Goal: Task Accomplishment & Management: Manage account settings

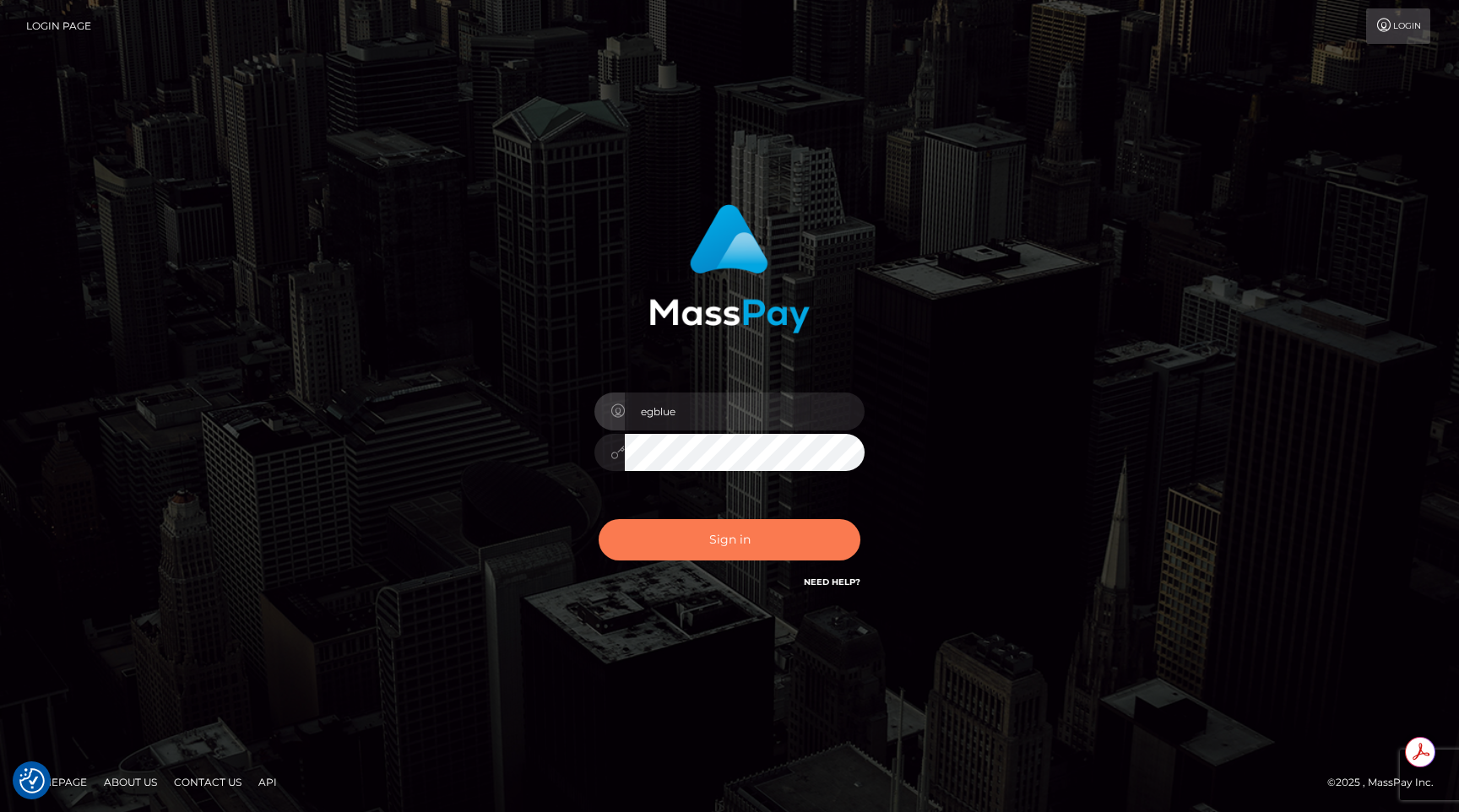
click at [755, 527] on button "Sign in" at bounding box center [729, 540] width 262 height 41
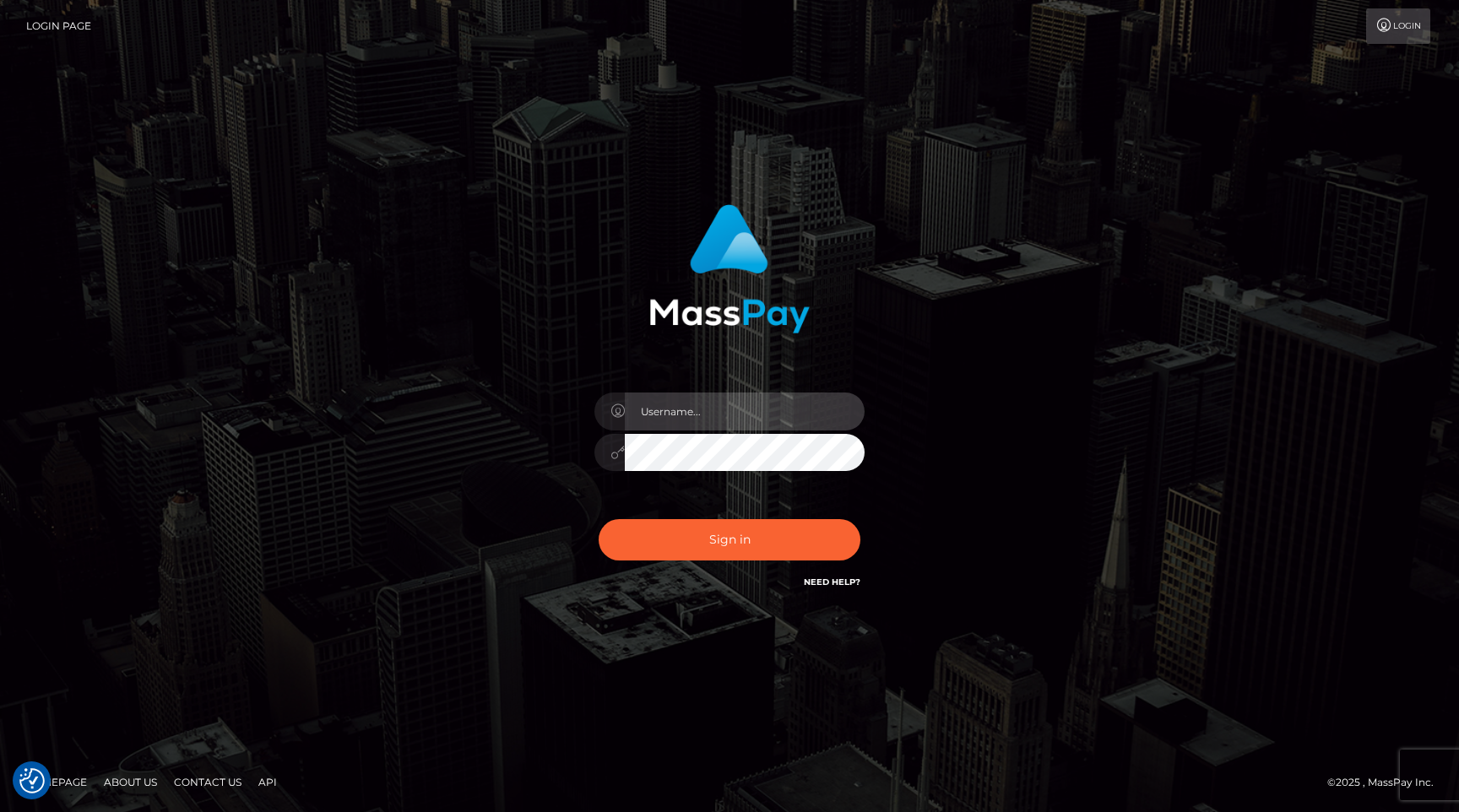
type input "egblue"
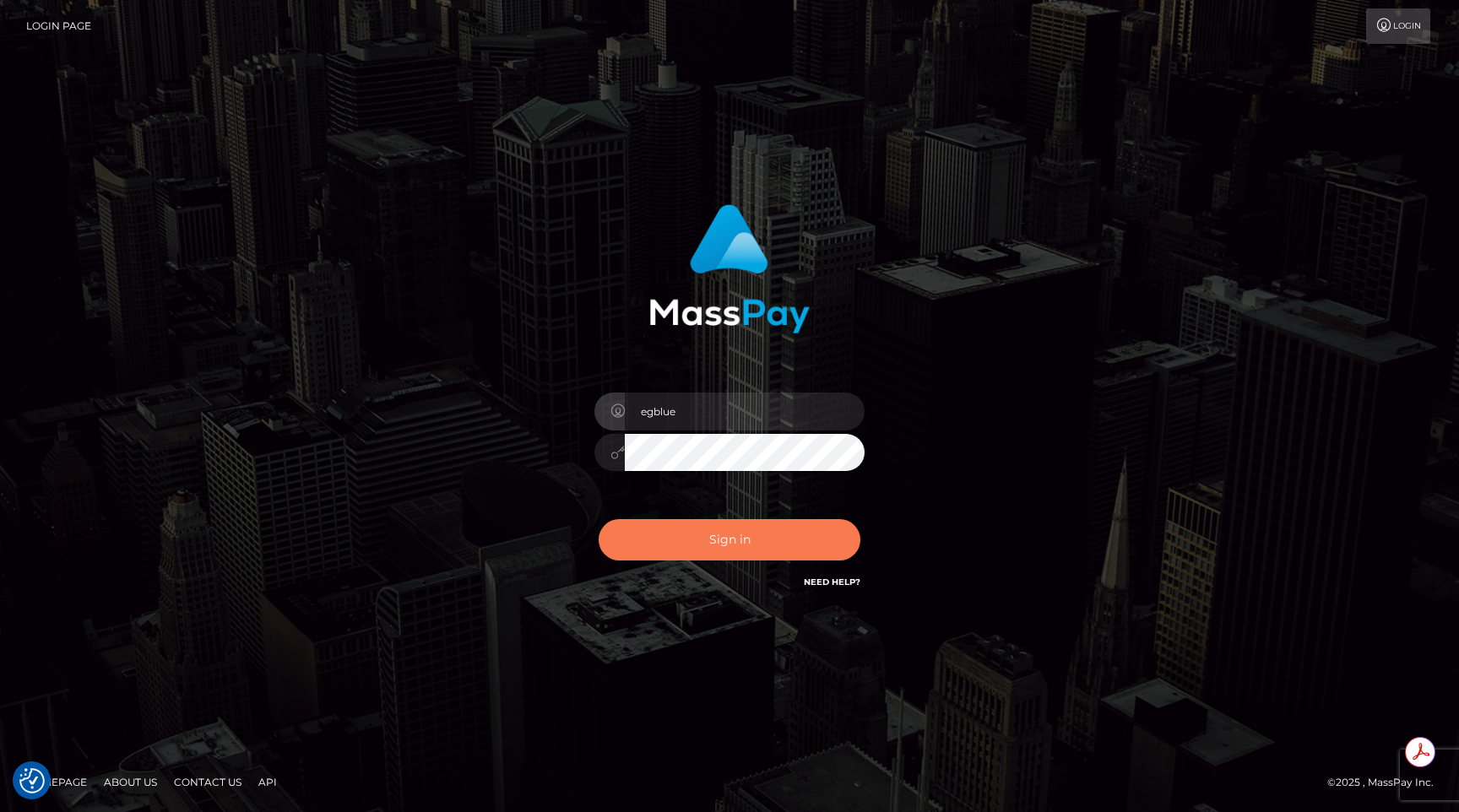
click at [726, 534] on button "Sign in" at bounding box center [729, 540] width 262 height 41
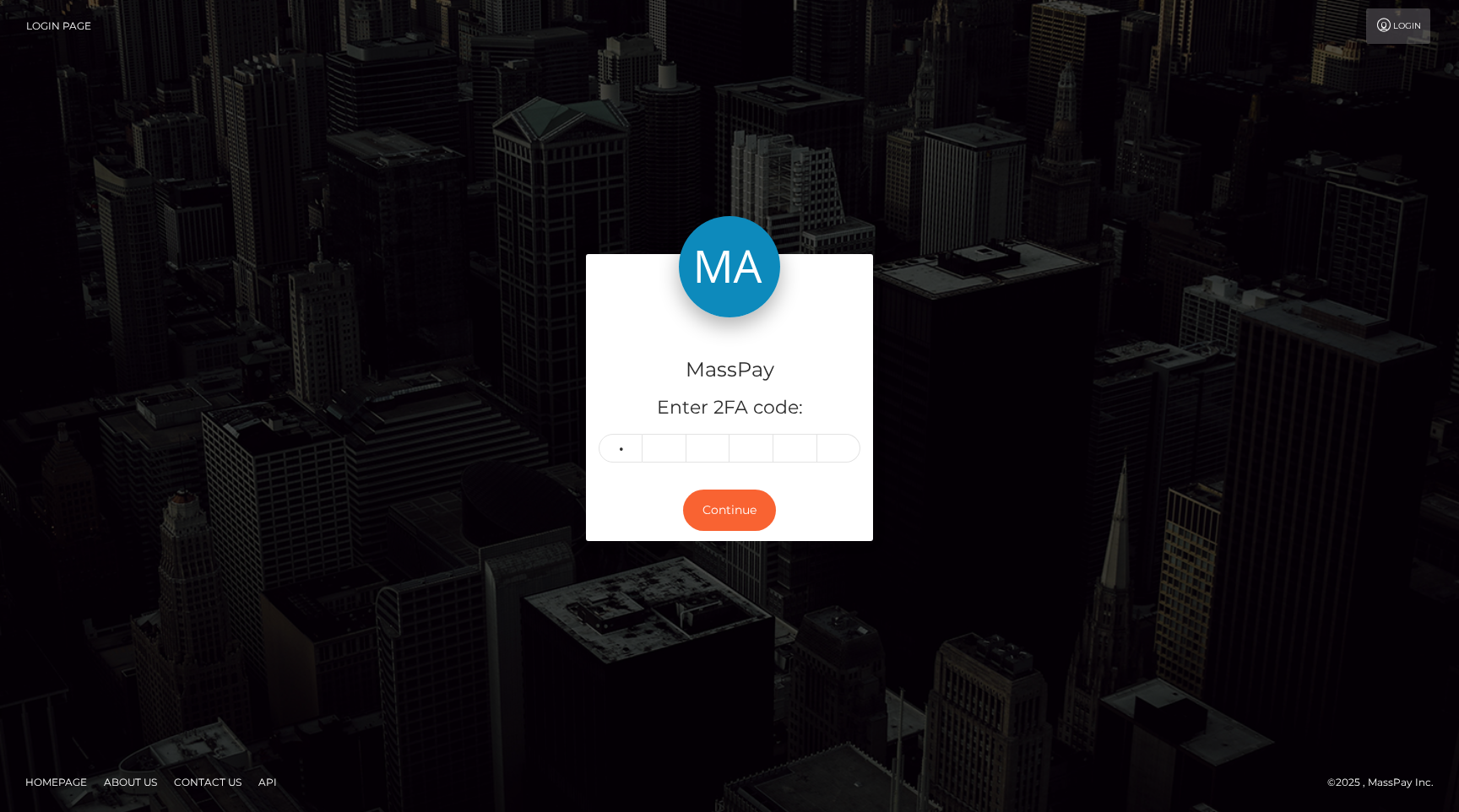
type input "6"
type input "9"
type input "5"
type input "4"
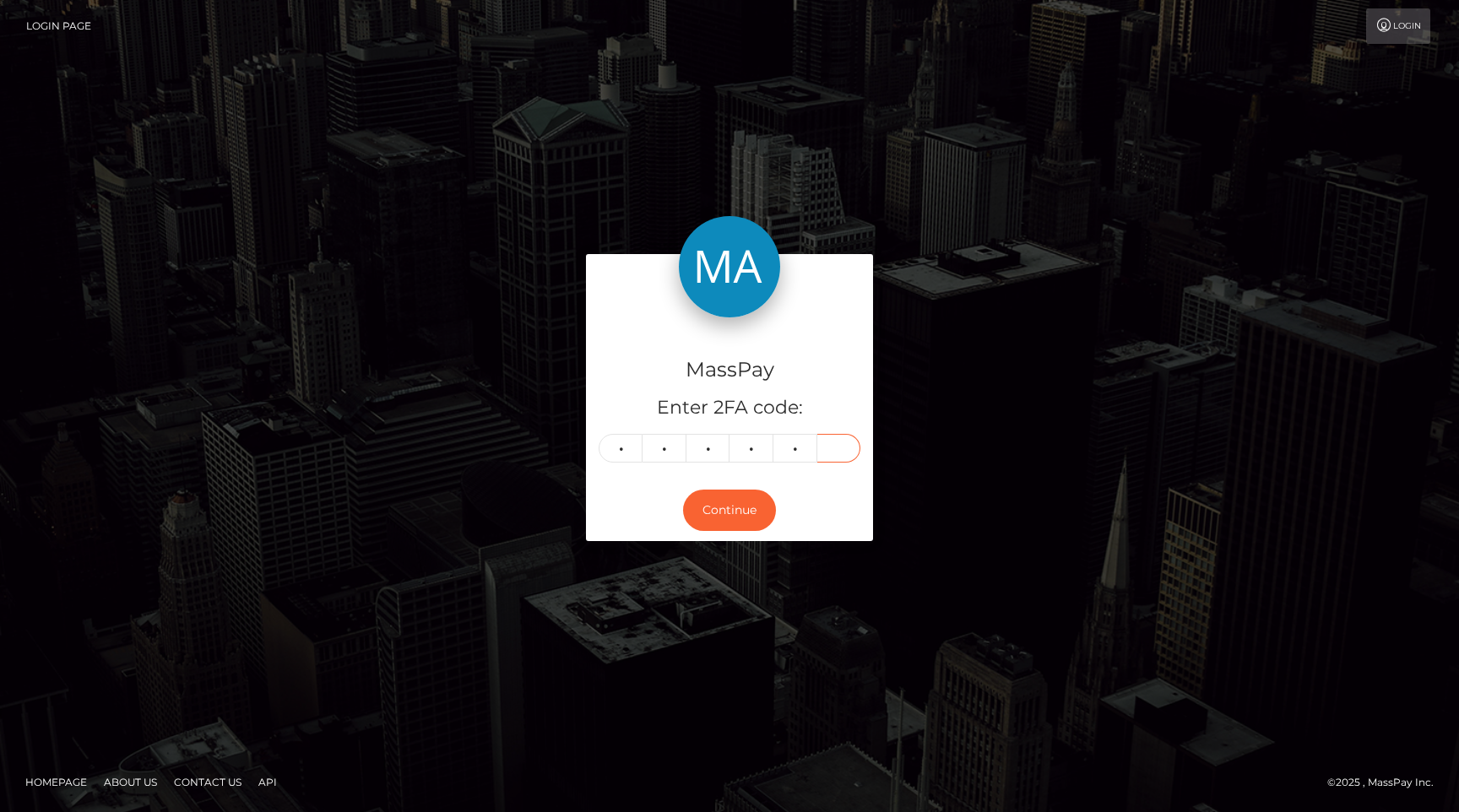
type input "2"
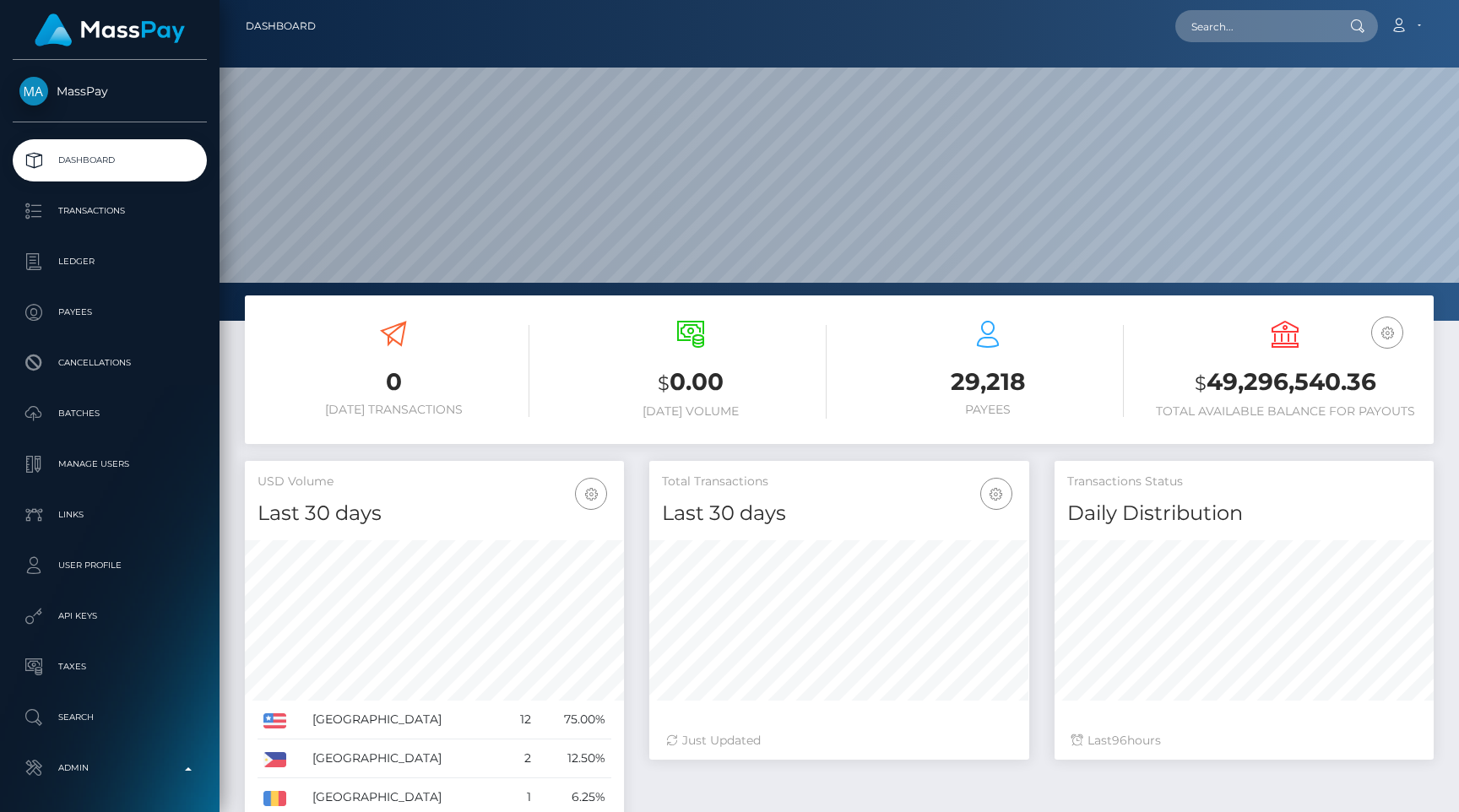
scroll to position [299, 379]
click at [95, 759] on p "Admin" at bounding box center [110, 768] width 180 height 25
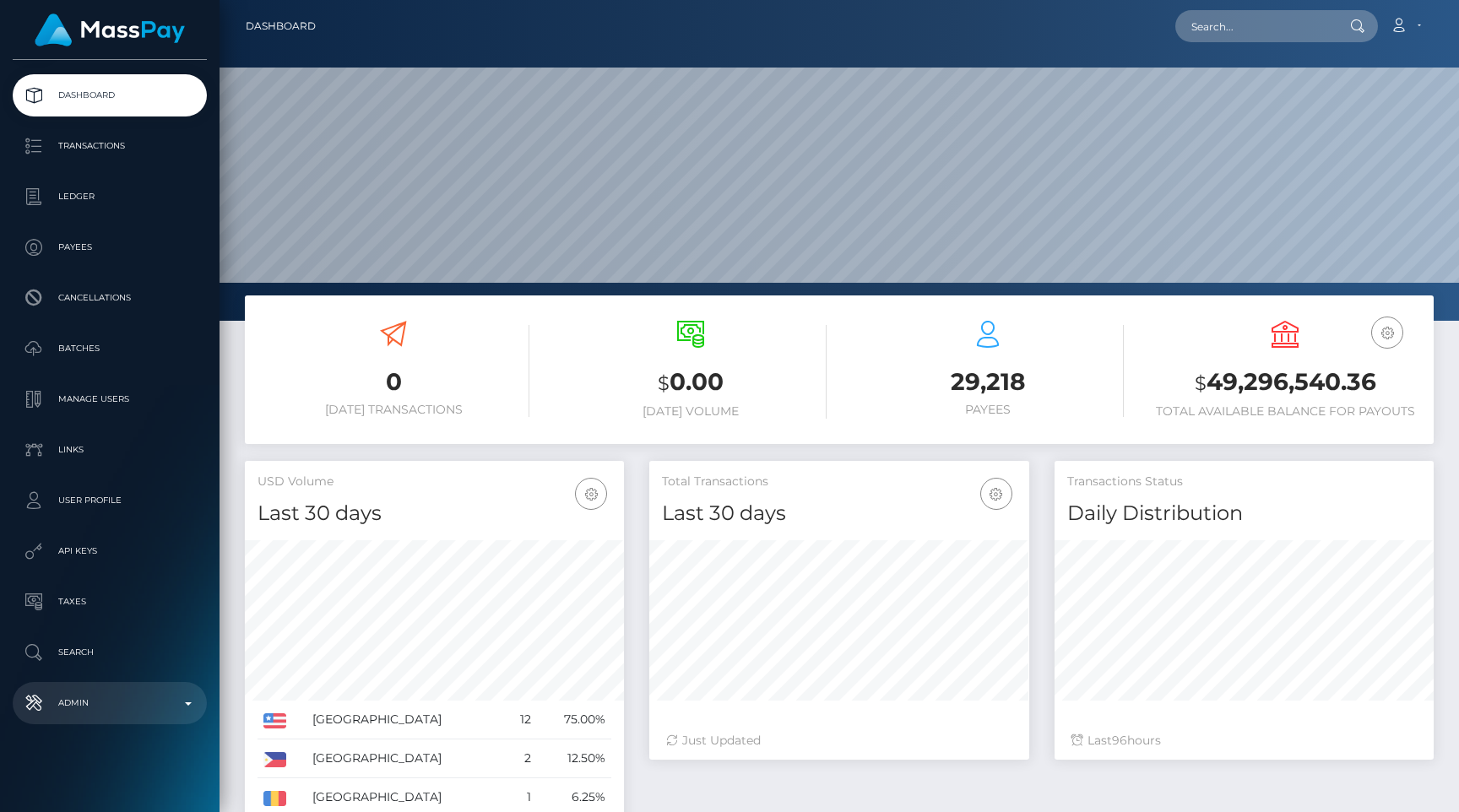
click at [96, 693] on p "Admin" at bounding box center [110, 703] width 180 height 25
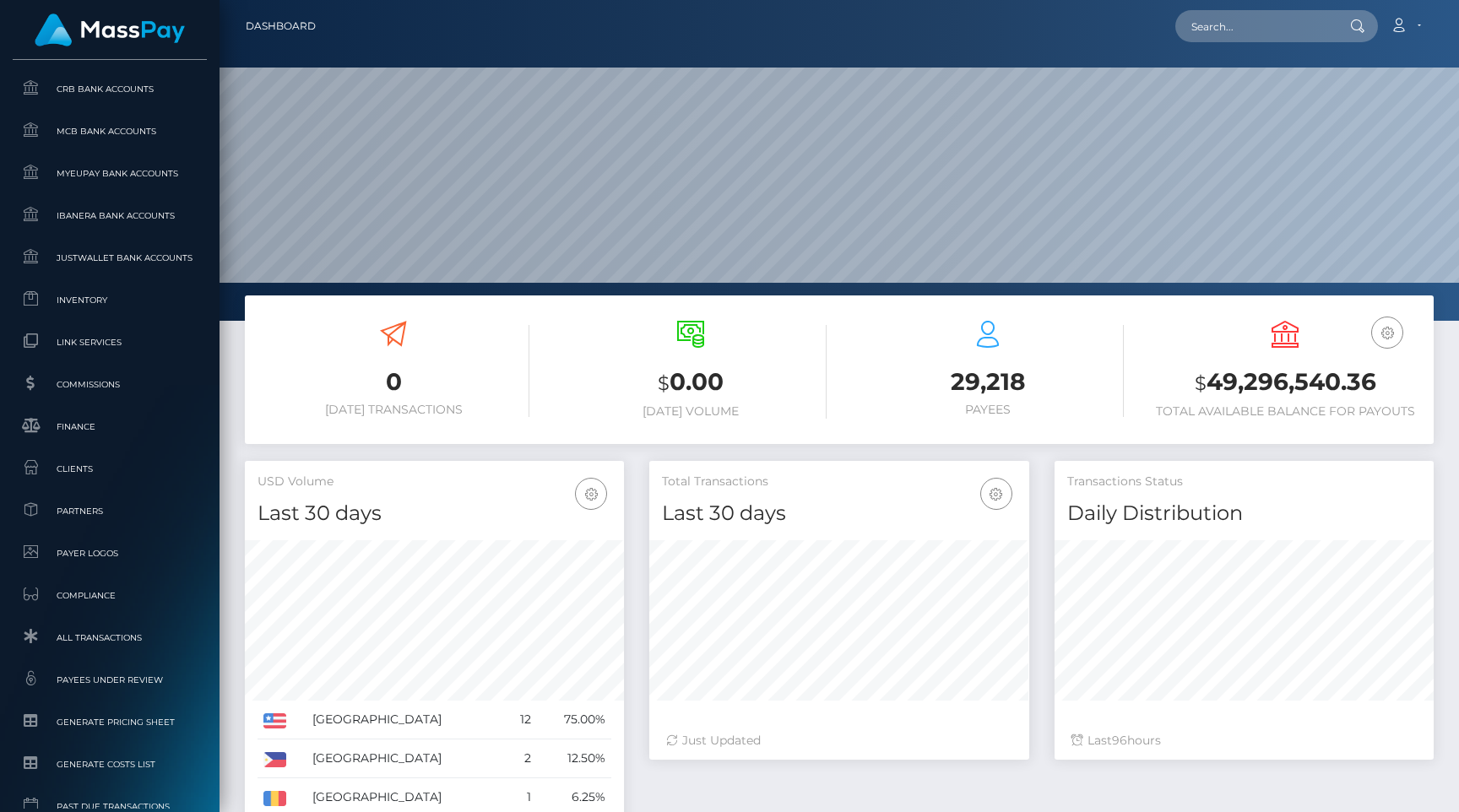
scroll to position [871, 0]
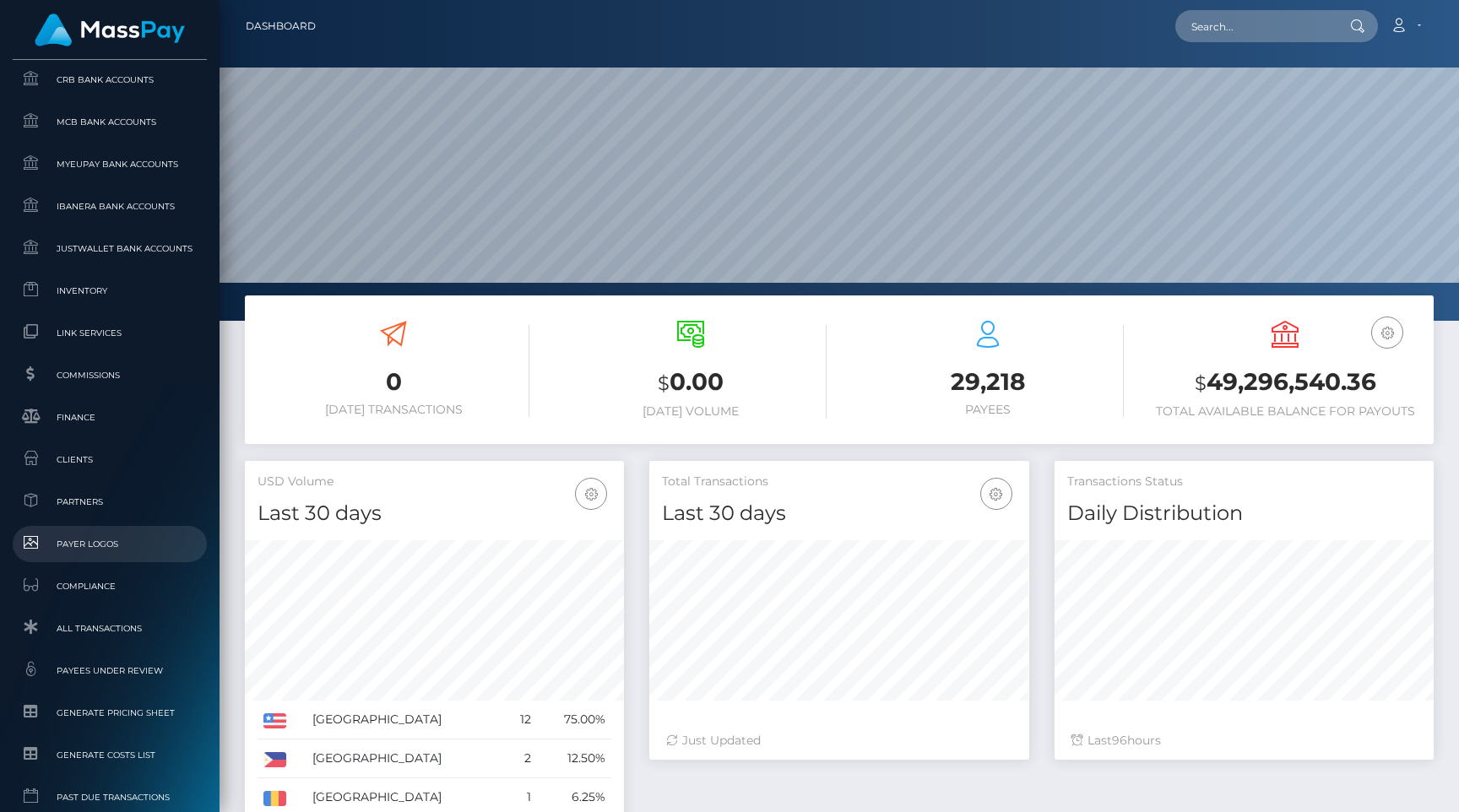
click at [86, 533] on link "Payer Logos" at bounding box center [110, 544] width 194 height 36
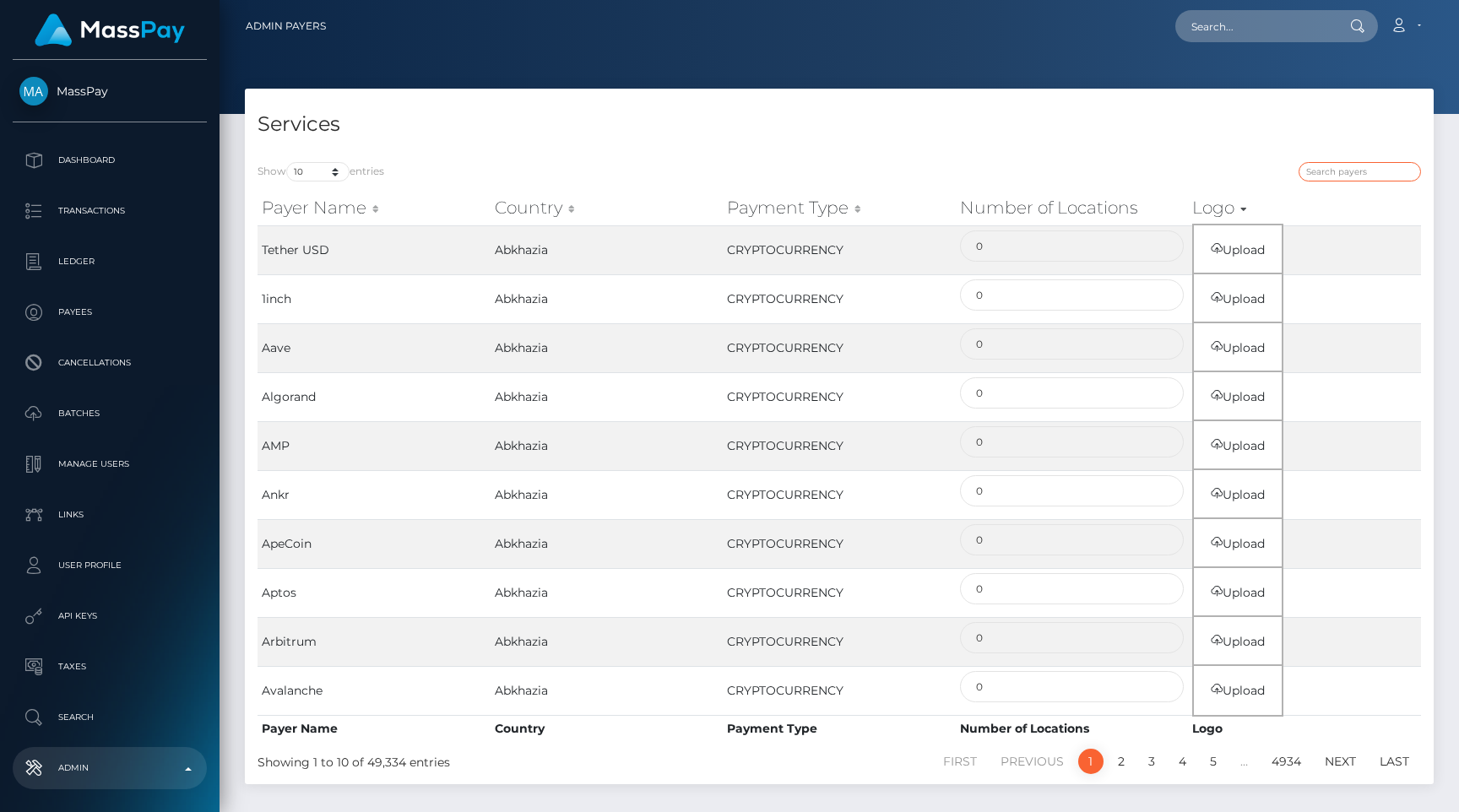
click at [1342, 167] on input "search" at bounding box center [1359, 171] width 122 height 20
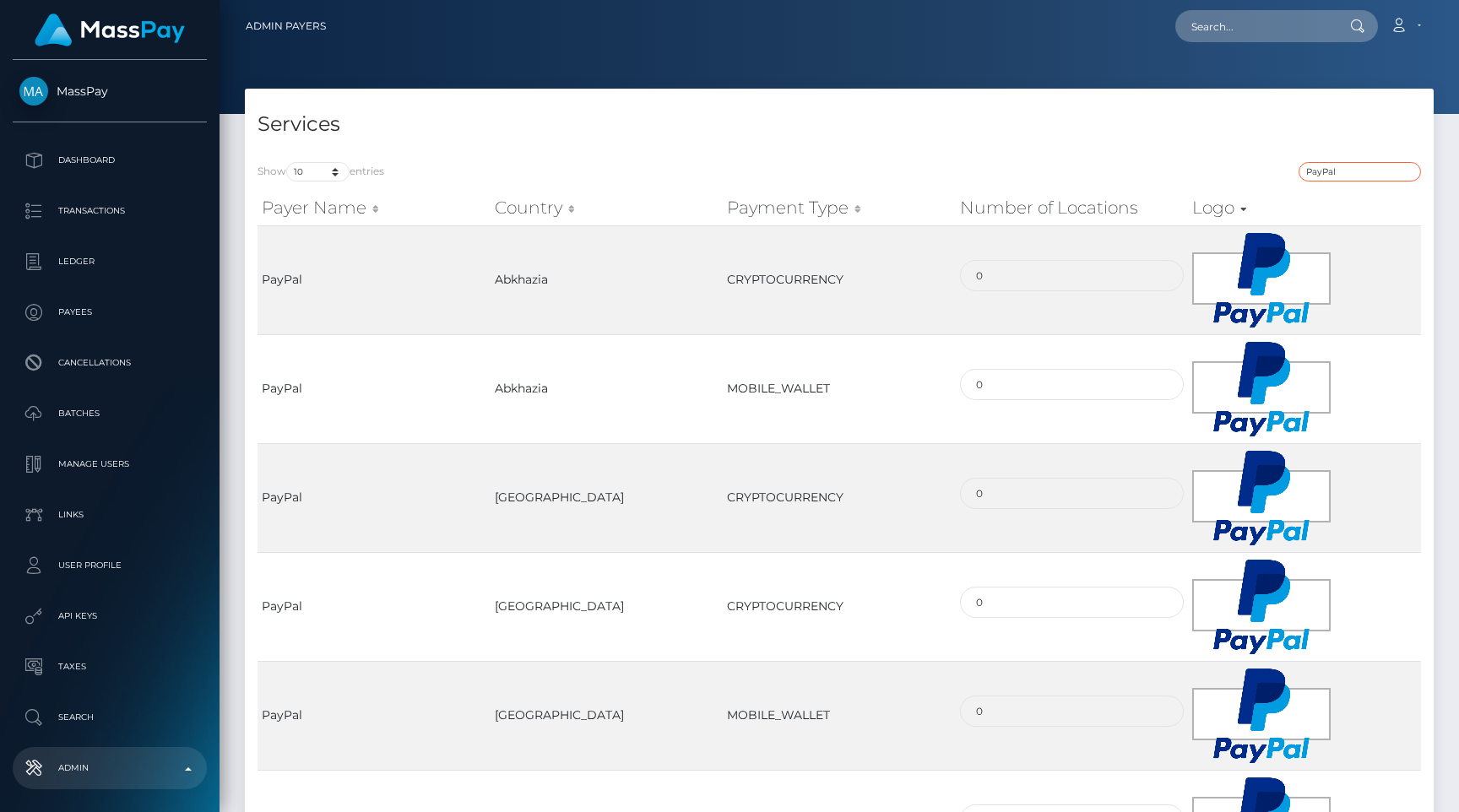
type input "PayPal"
click at [998, 125] on h4 "Services" at bounding box center [839, 124] width 1163 height 29
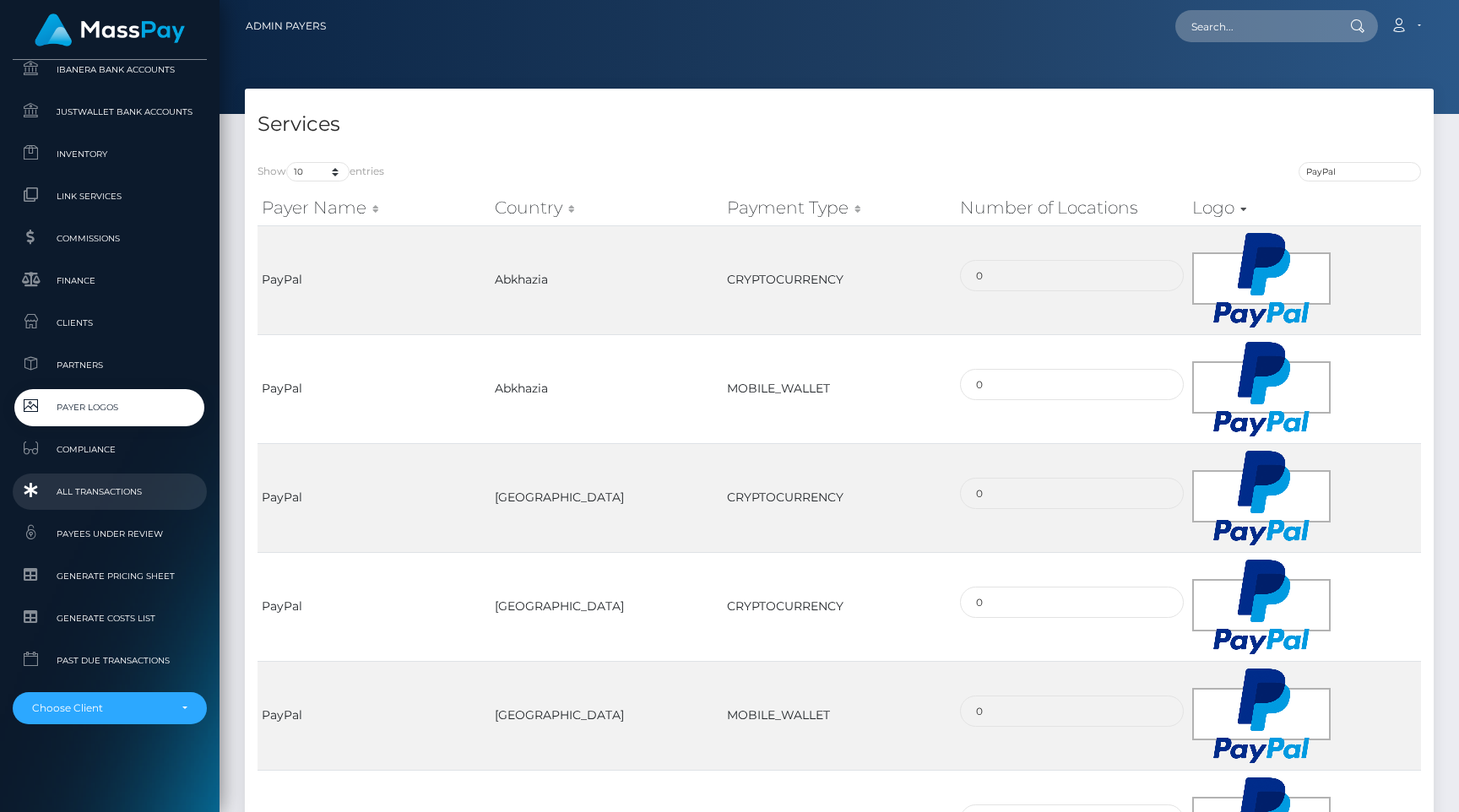
click at [101, 490] on span "All Transactions" at bounding box center [110, 492] width 180 height 20
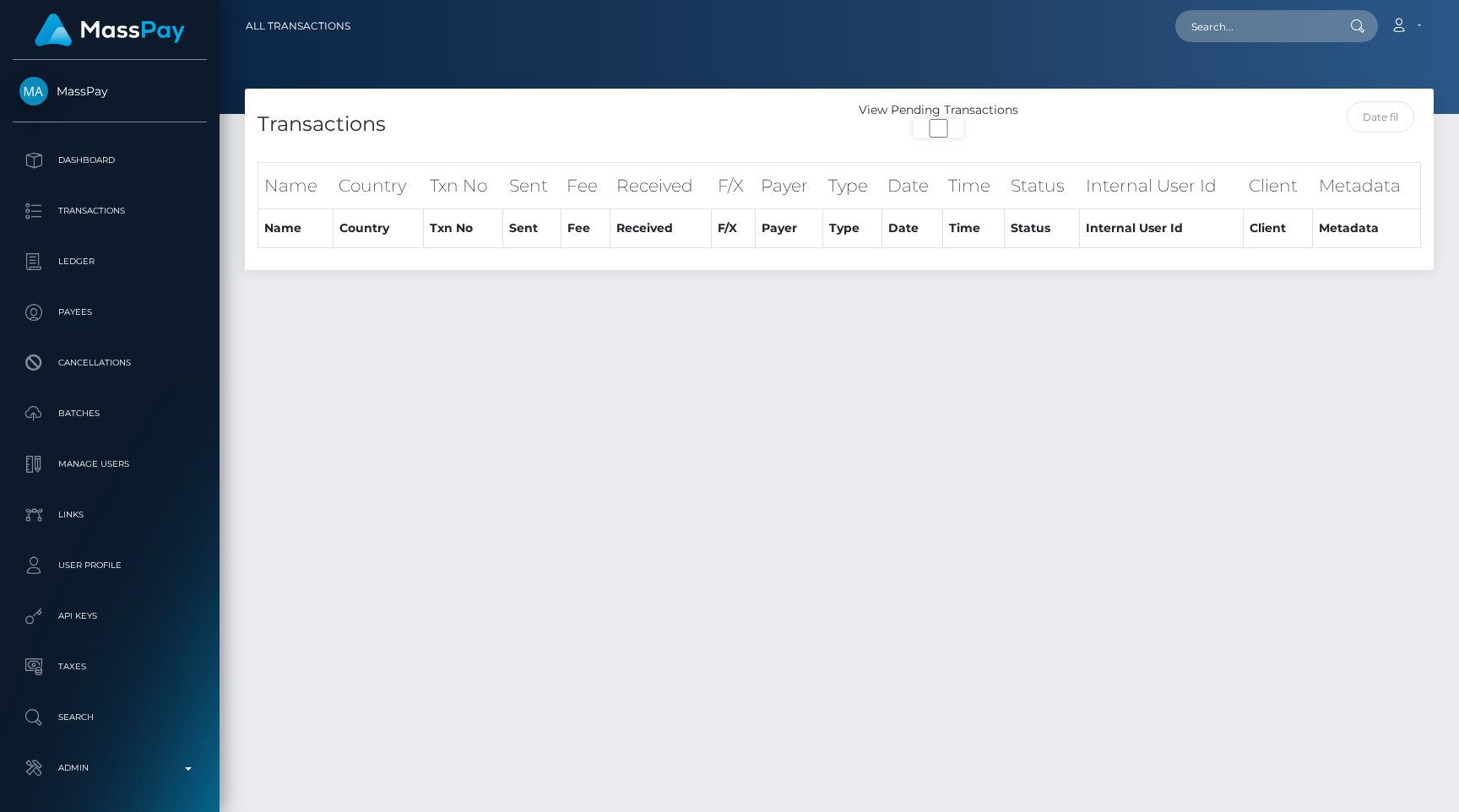
select select
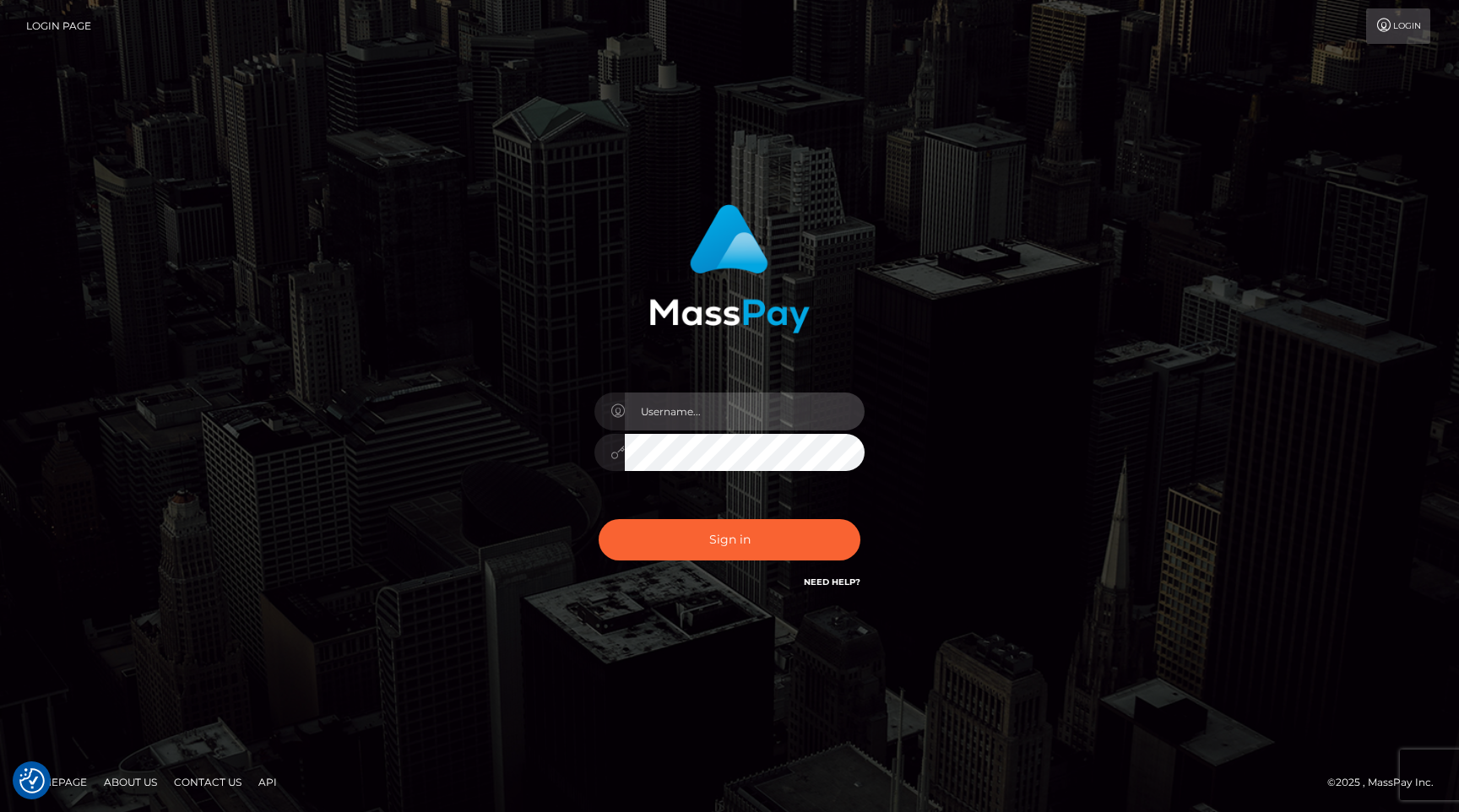
type input "egblue"
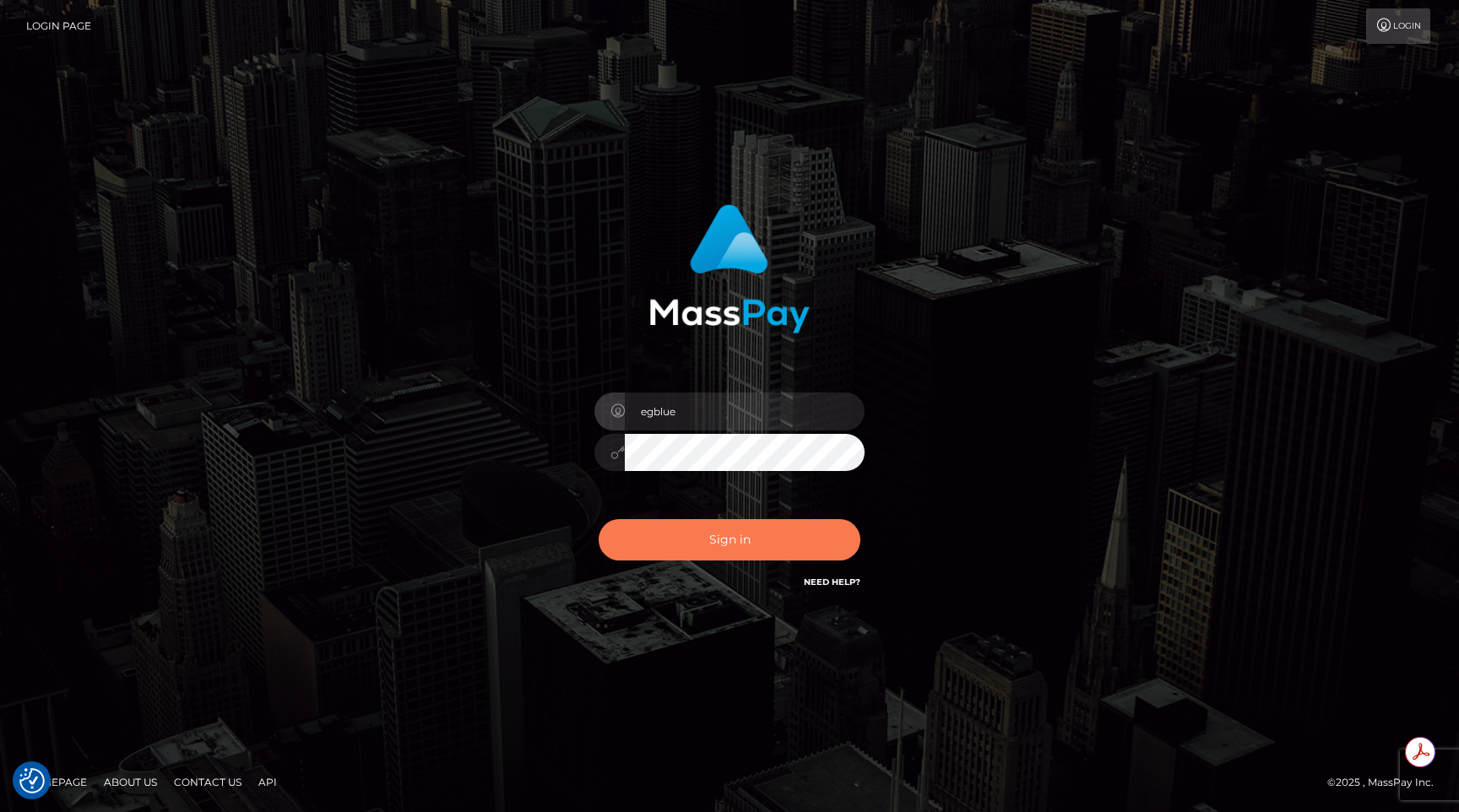
click at [729, 531] on button "Sign in" at bounding box center [729, 540] width 262 height 41
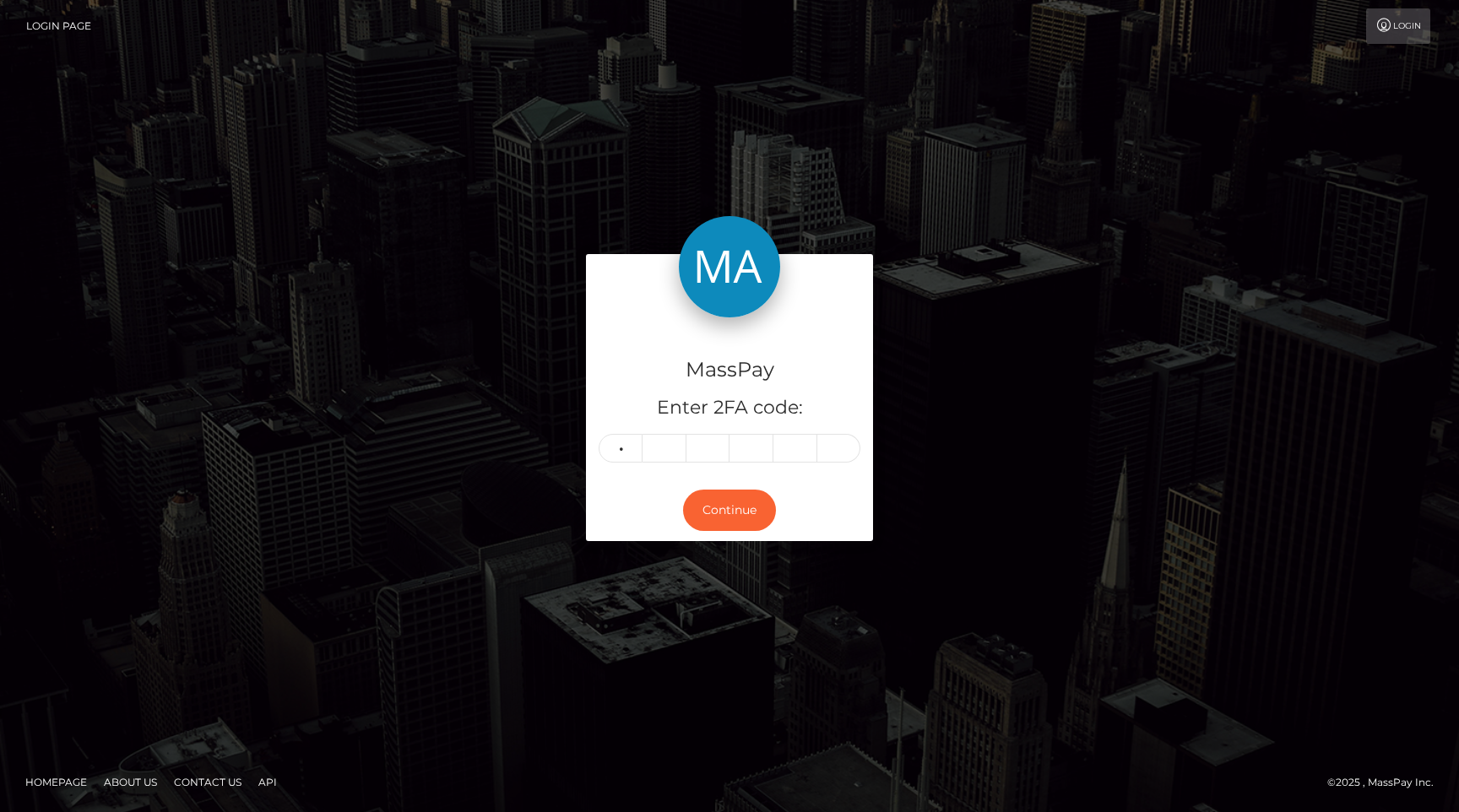
type input "1"
type input "9"
type input "2"
type input "5"
type input "8"
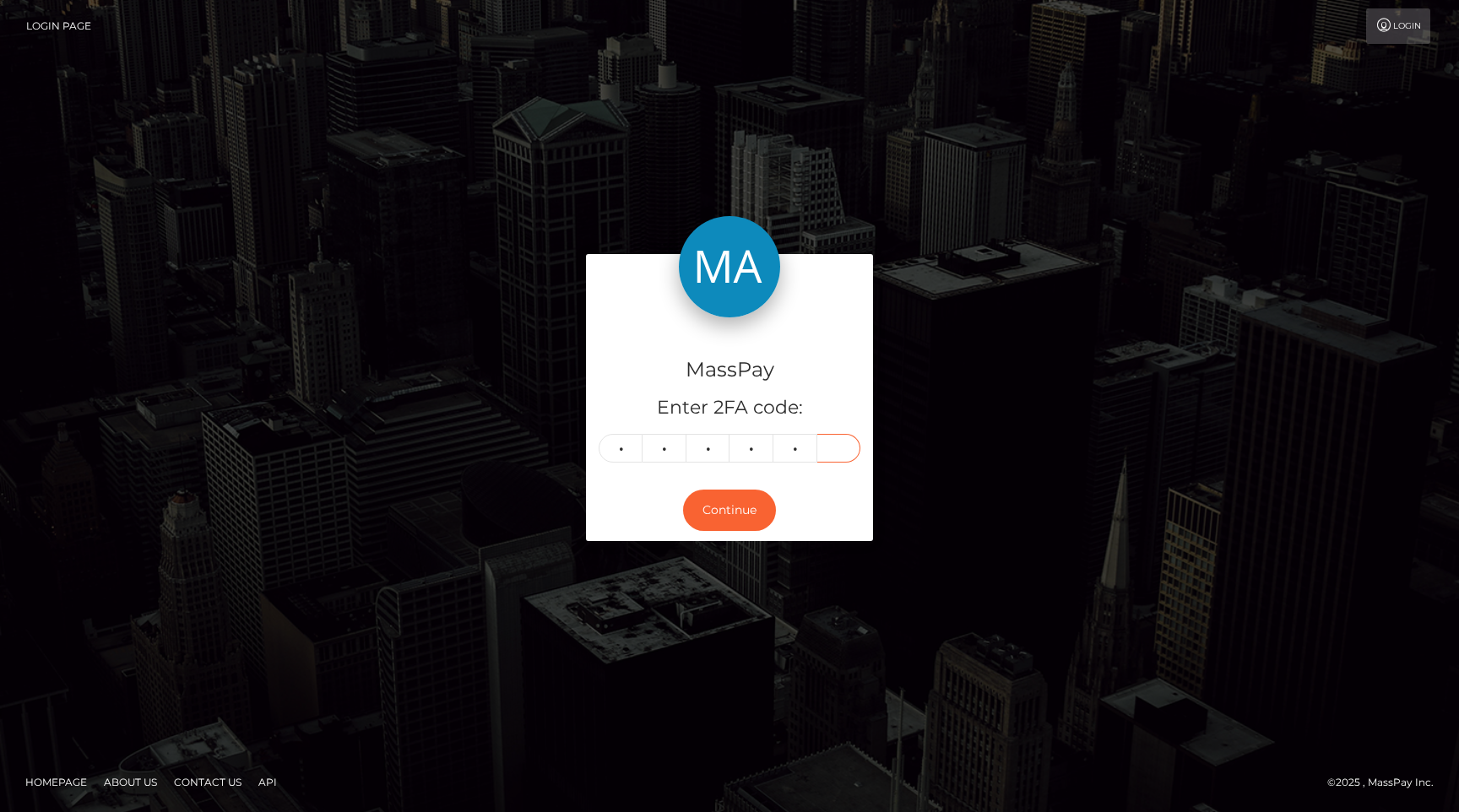
type input "5"
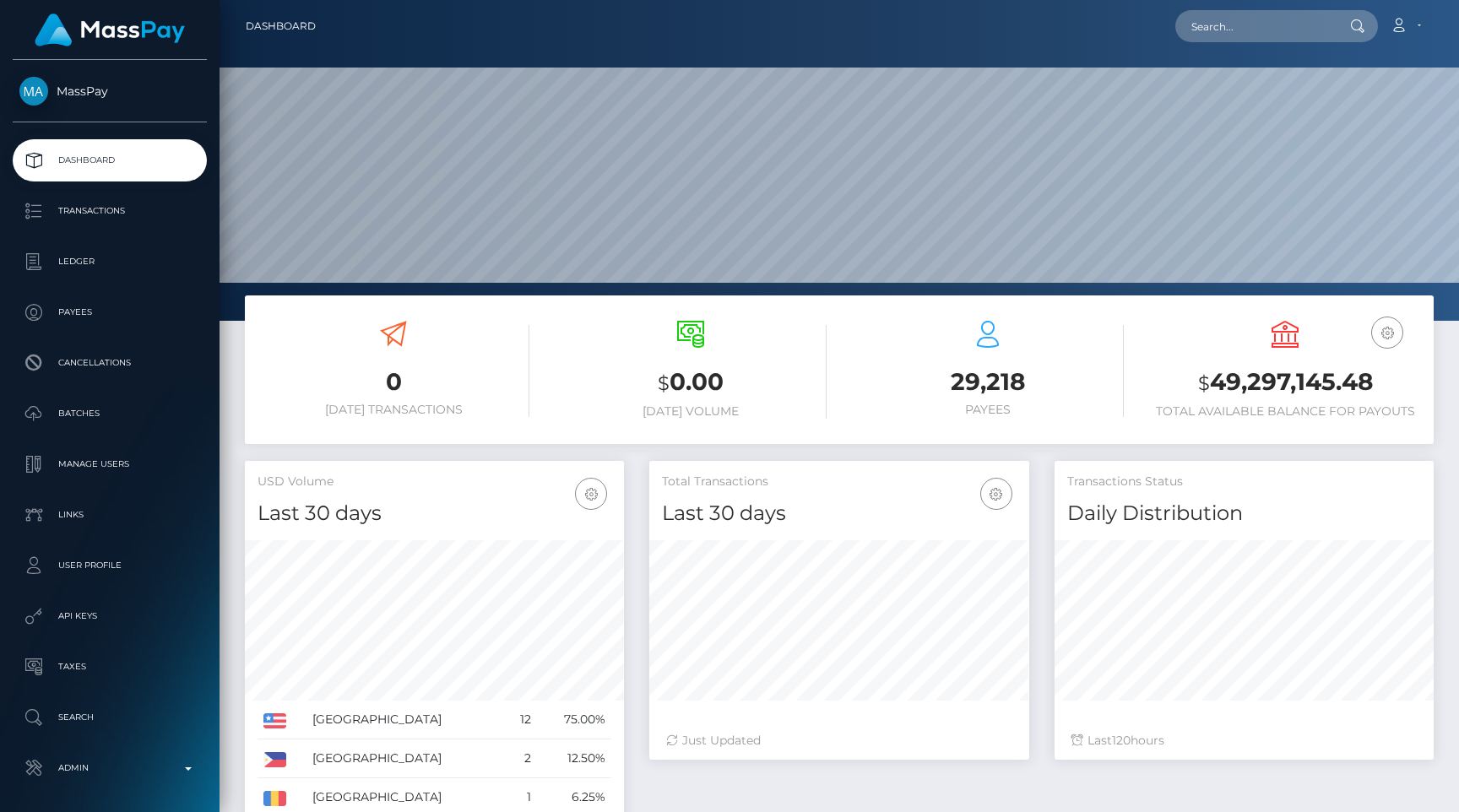
scroll to position [299, 379]
click at [1267, 36] on input "text" at bounding box center [1255, 25] width 159 height 32
paste input "843bf6da-f1cc-4b9d-817a-7554282b470d"
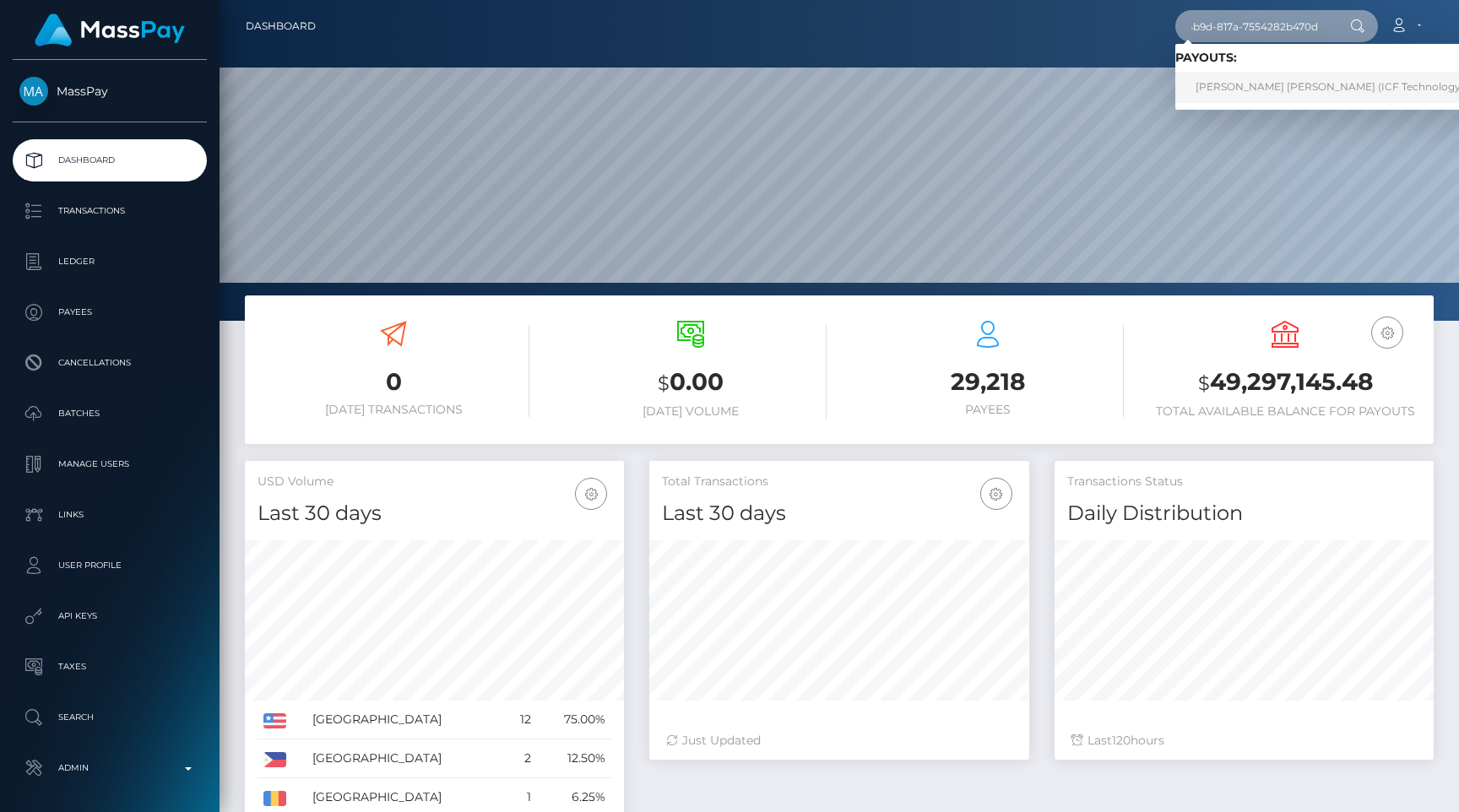
type input "843bf6da-f1cc-4b9d-817a-7554282b470d"
click at [1278, 81] on link "[PERSON_NAME] [PERSON_NAME] (ICF Technology, Inc. - )" at bounding box center [1346, 87] width 342 height 31
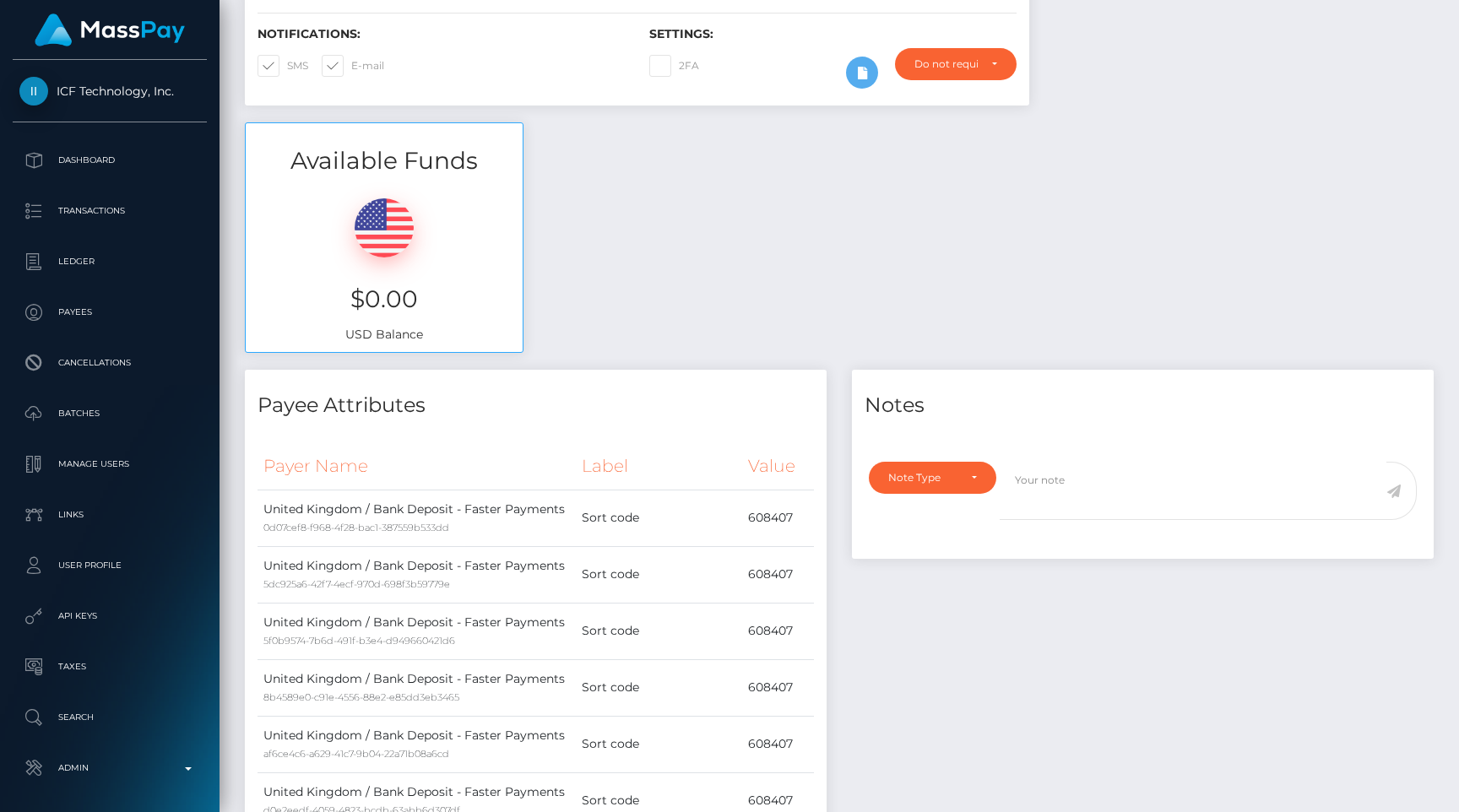
scroll to position [2728, 0]
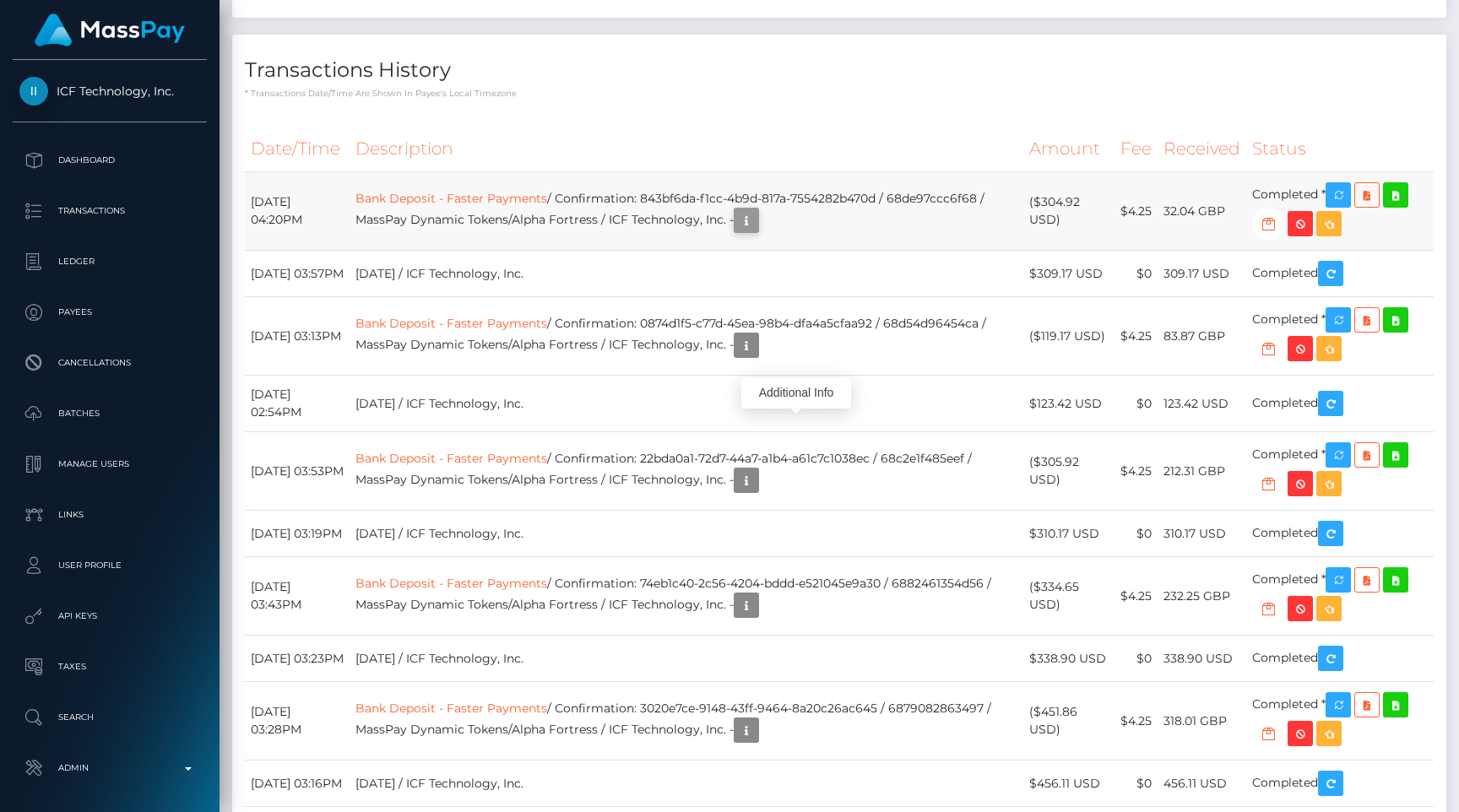
click at [756, 231] on icon "button" at bounding box center [746, 221] width 21 height 22
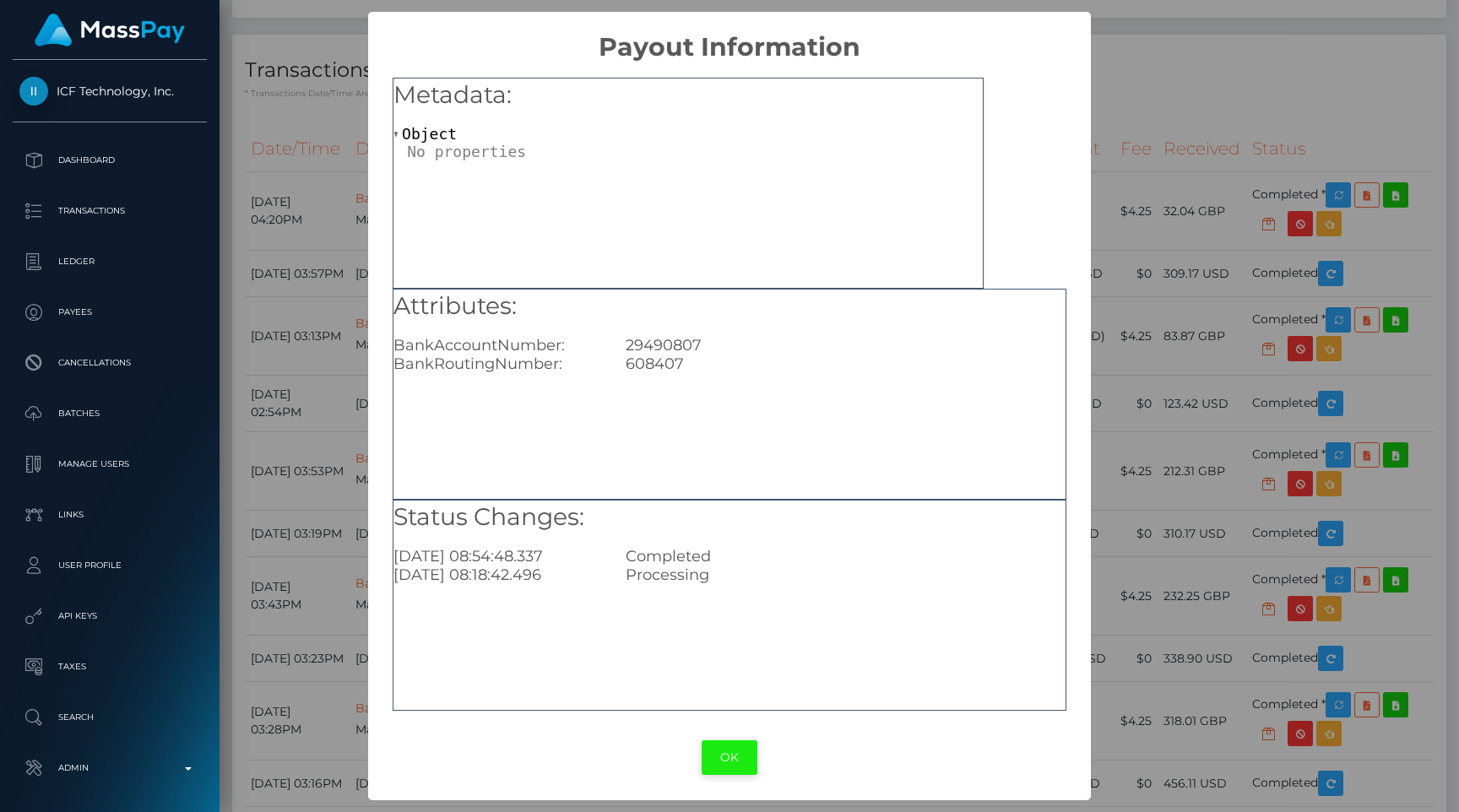
click at [721, 747] on button "OK" at bounding box center [729, 757] width 56 height 34
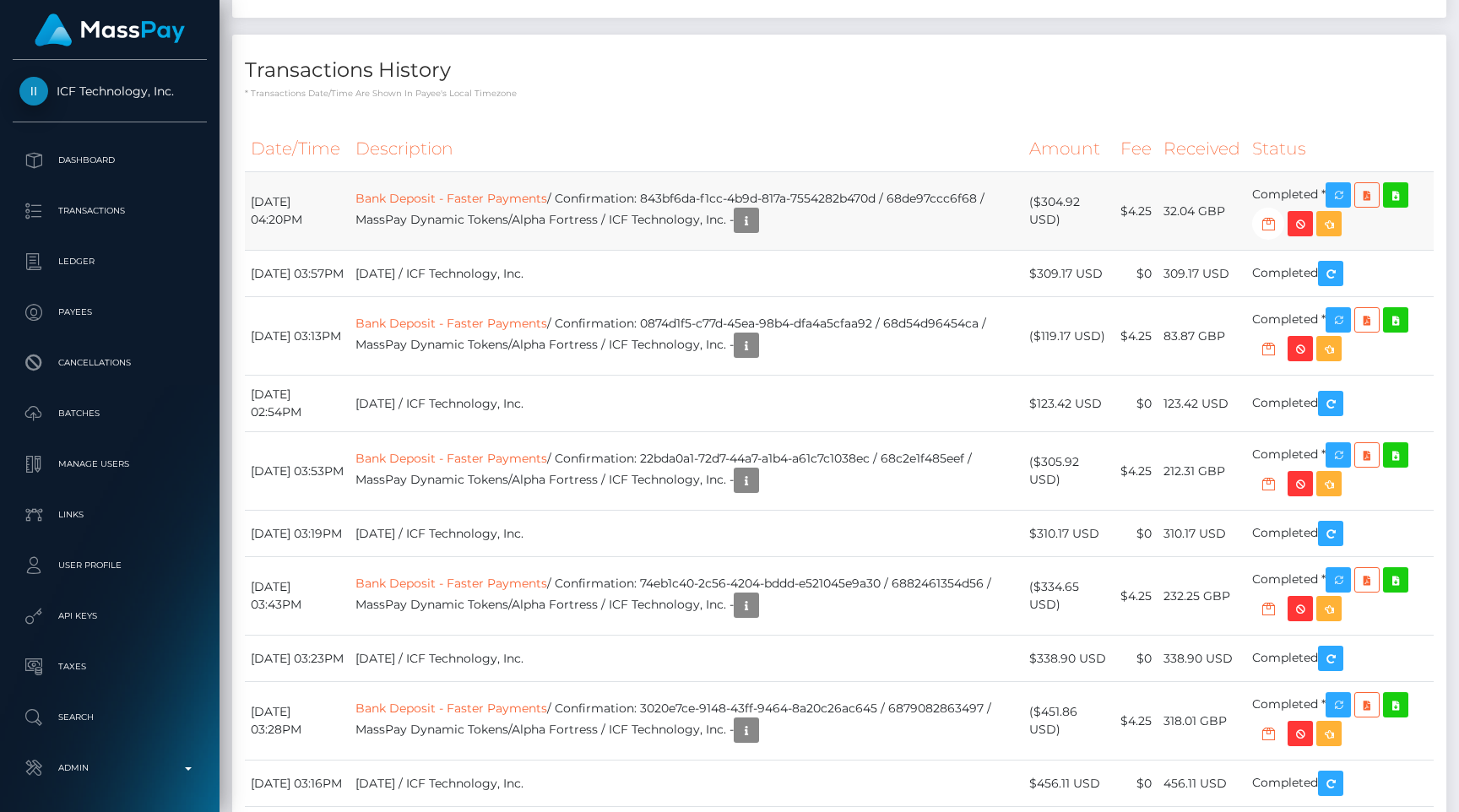
drag, startPoint x: 1201, startPoint y: 421, endPoint x: 1169, endPoint y: 421, distance: 32.0
click at [1169, 251] on td "32.04 GBP" at bounding box center [1201, 212] width 88 height 78
click at [691, 251] on td "Bank Deposit - Faster Payments / Confirmation: 843bf6da-f1cc-4b9d-817a-7554282b…" at bounding box center [687, 212] width 674 height 78
drag, startPoint x: 682, startPoint y: 403, endPoint x: 921, endPoint y: 403, distance: 239.0
click at [921, 251] on td "Bank Deposit - Faster Payments / Confirmation: 843bf6da-f1cc-4b9d-817a-7554282b…" at bounding box center [687, 212] width 674 height 78
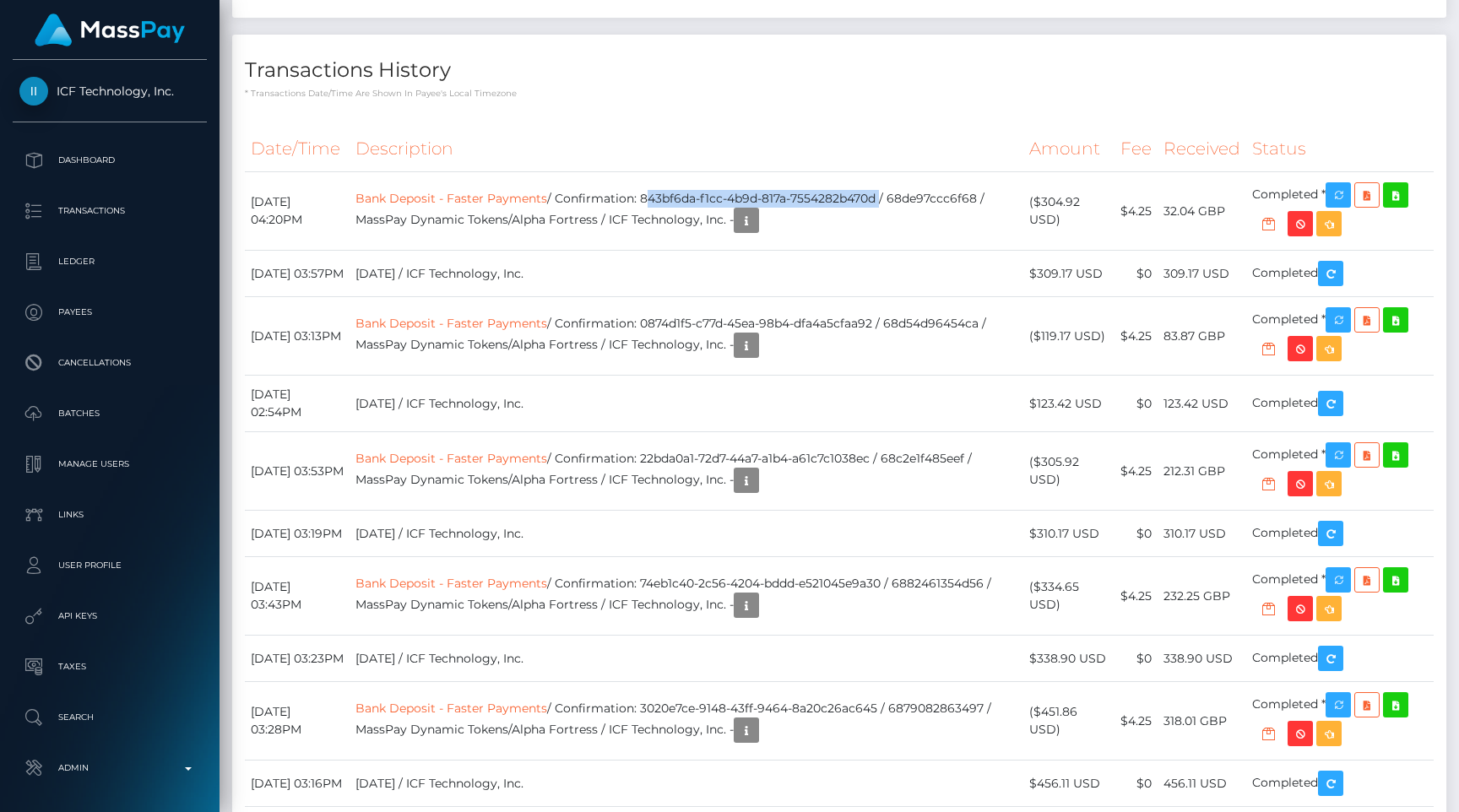
copy td "843bf6da-f1cc-4b9d-817a-7554282b470d"
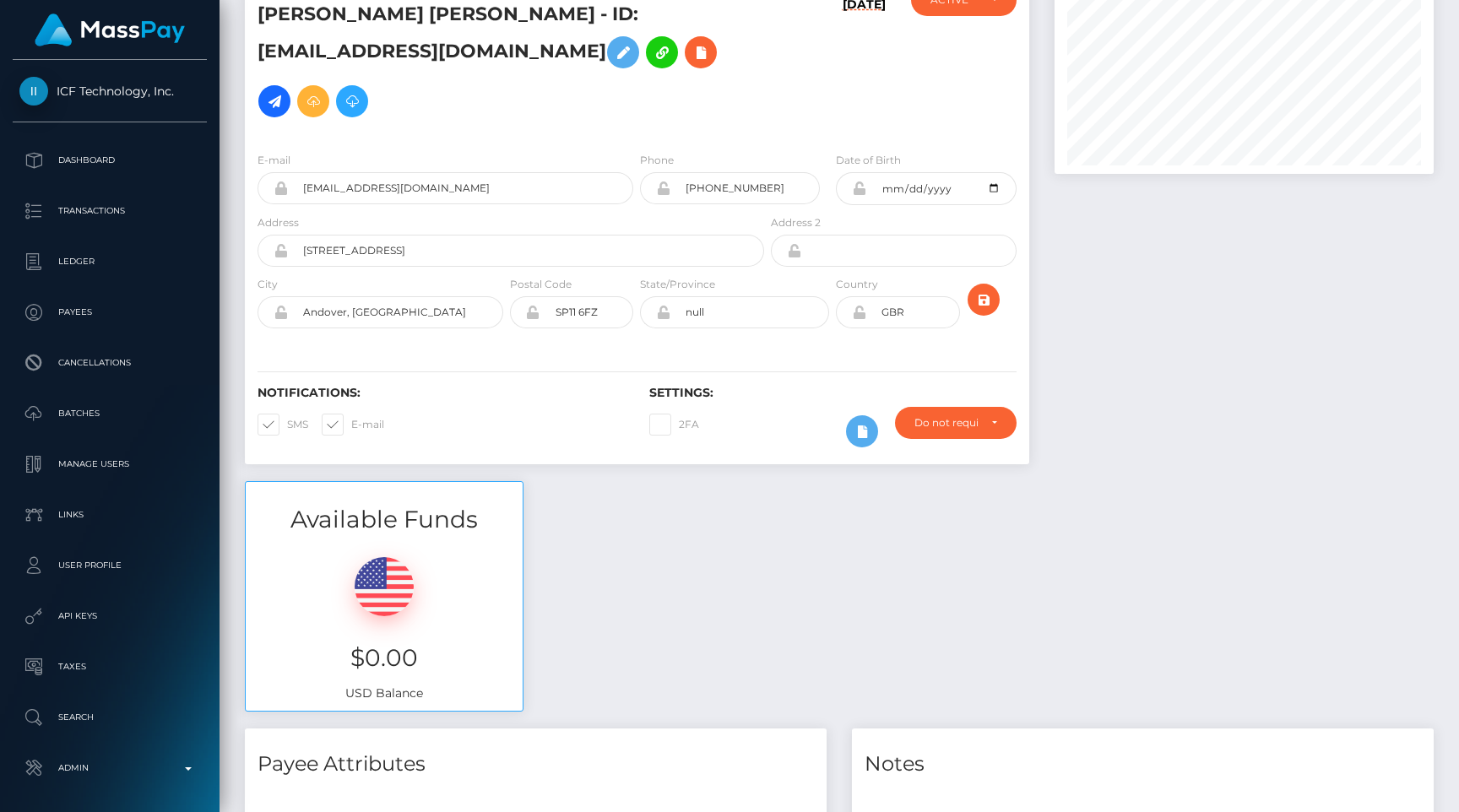
scroll to position [0, 0]
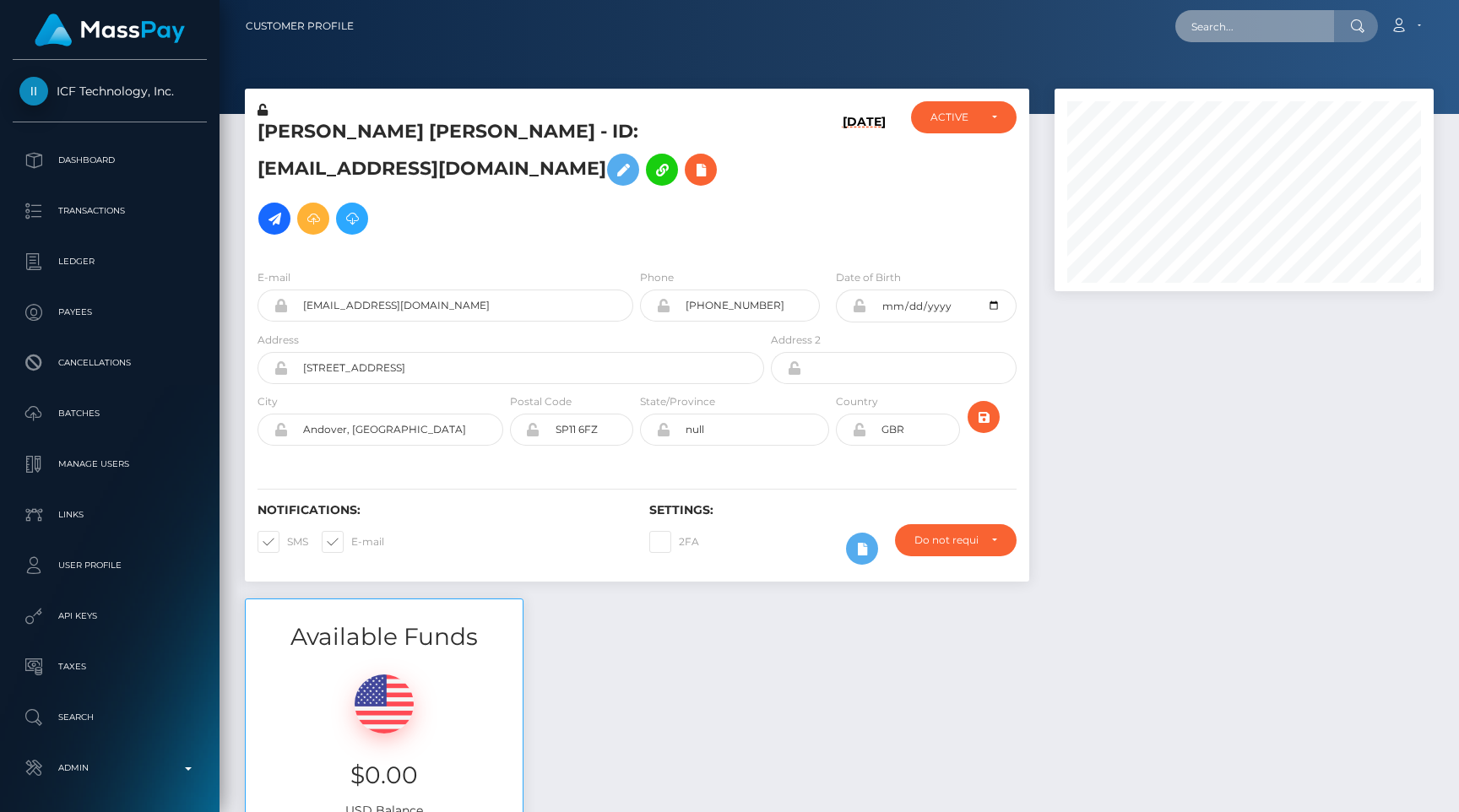
click at [1251, 16] on input "text" at bounding box center [1255, 25] width 159 height 32
paste input "pout_3K6XaKtFOfXPW"
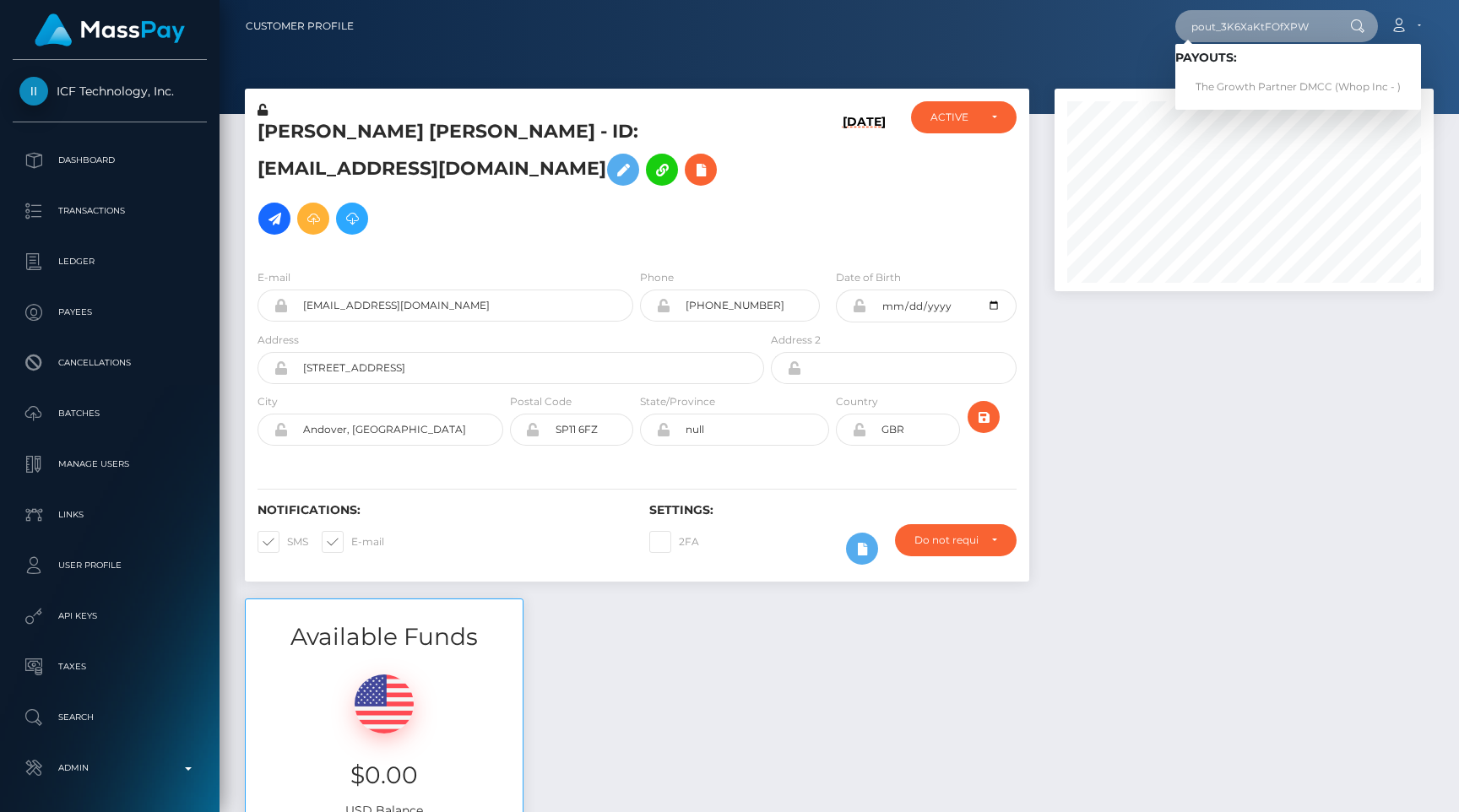
type input "pout_3K6XaKtFOfXPW"
click at [1266, 93] on link "The Growth Partner DMCC (Whop Inc - )" at bounding box center [1298, 87] width 246 height 31
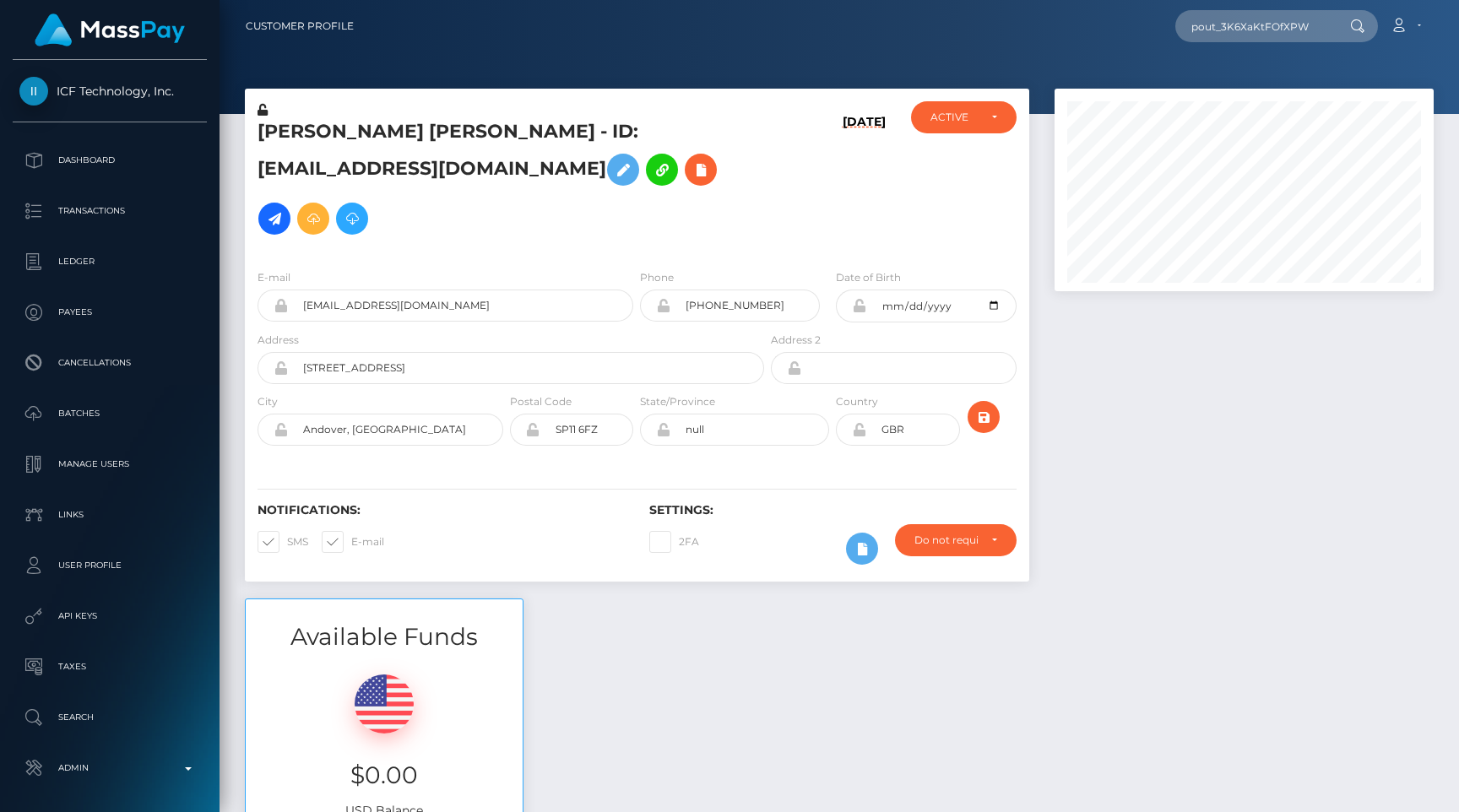
scroll to position [0, 0]
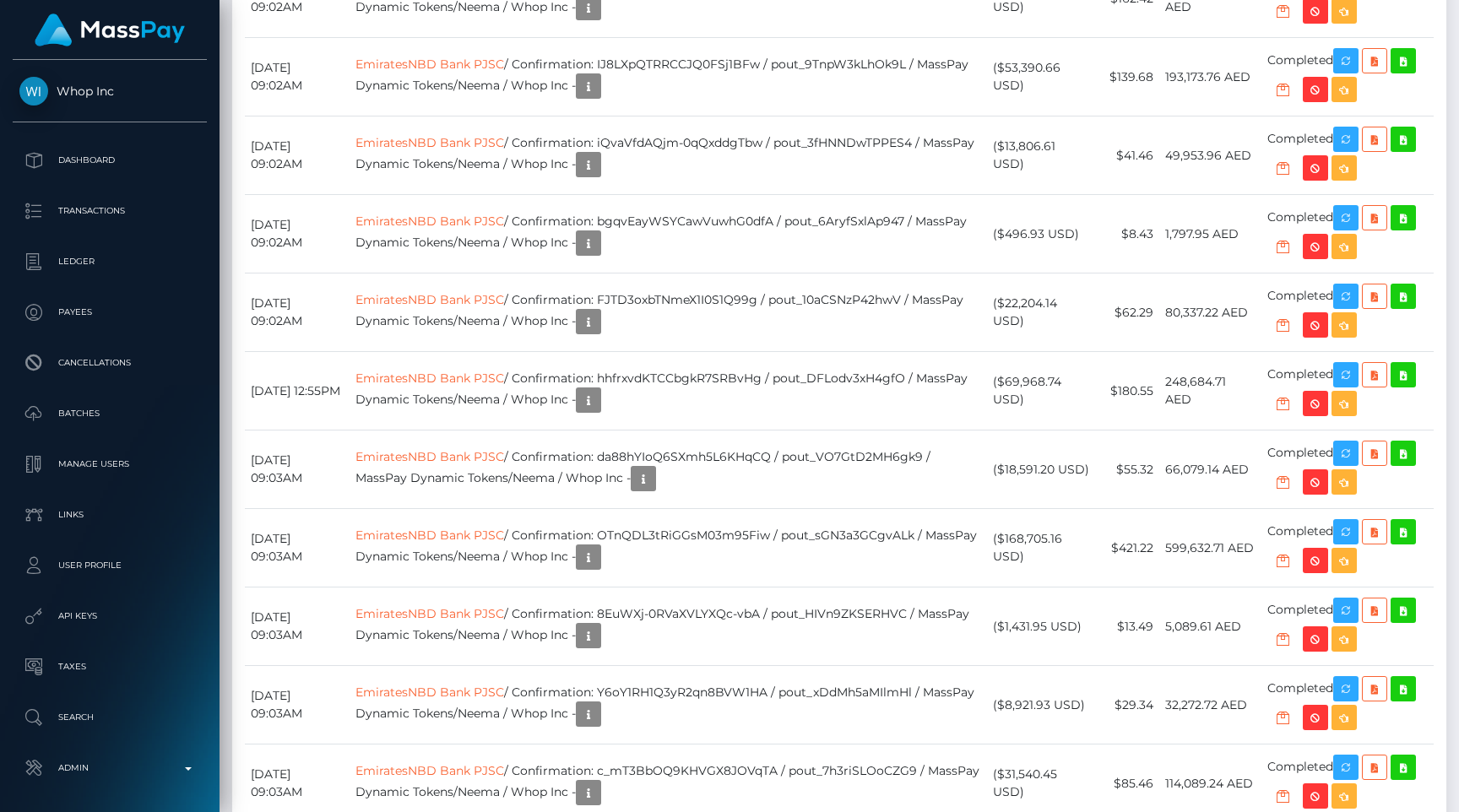
scroll to position [3146, 0]
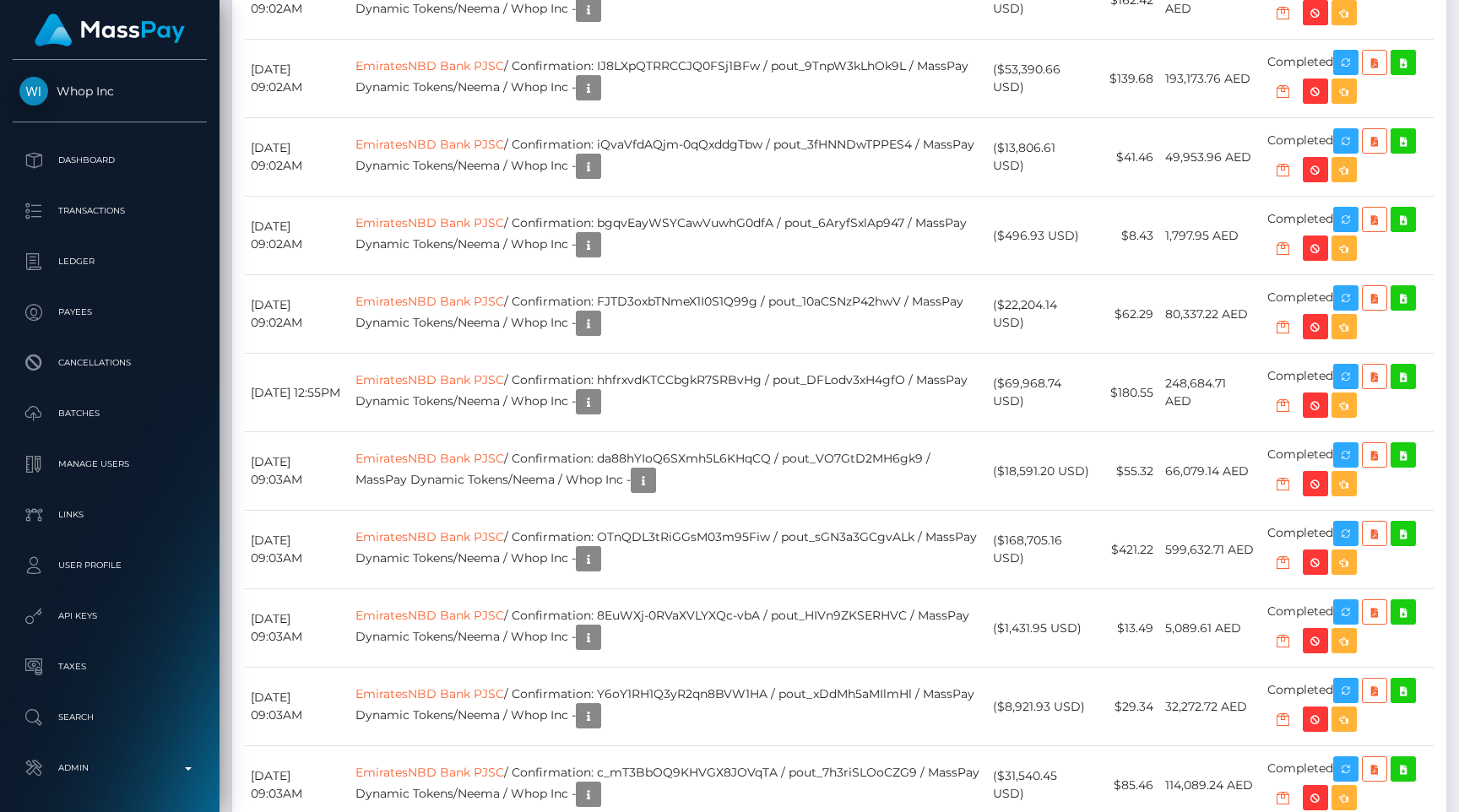
copy td "A04y77lkS12ps16taTRcGw"
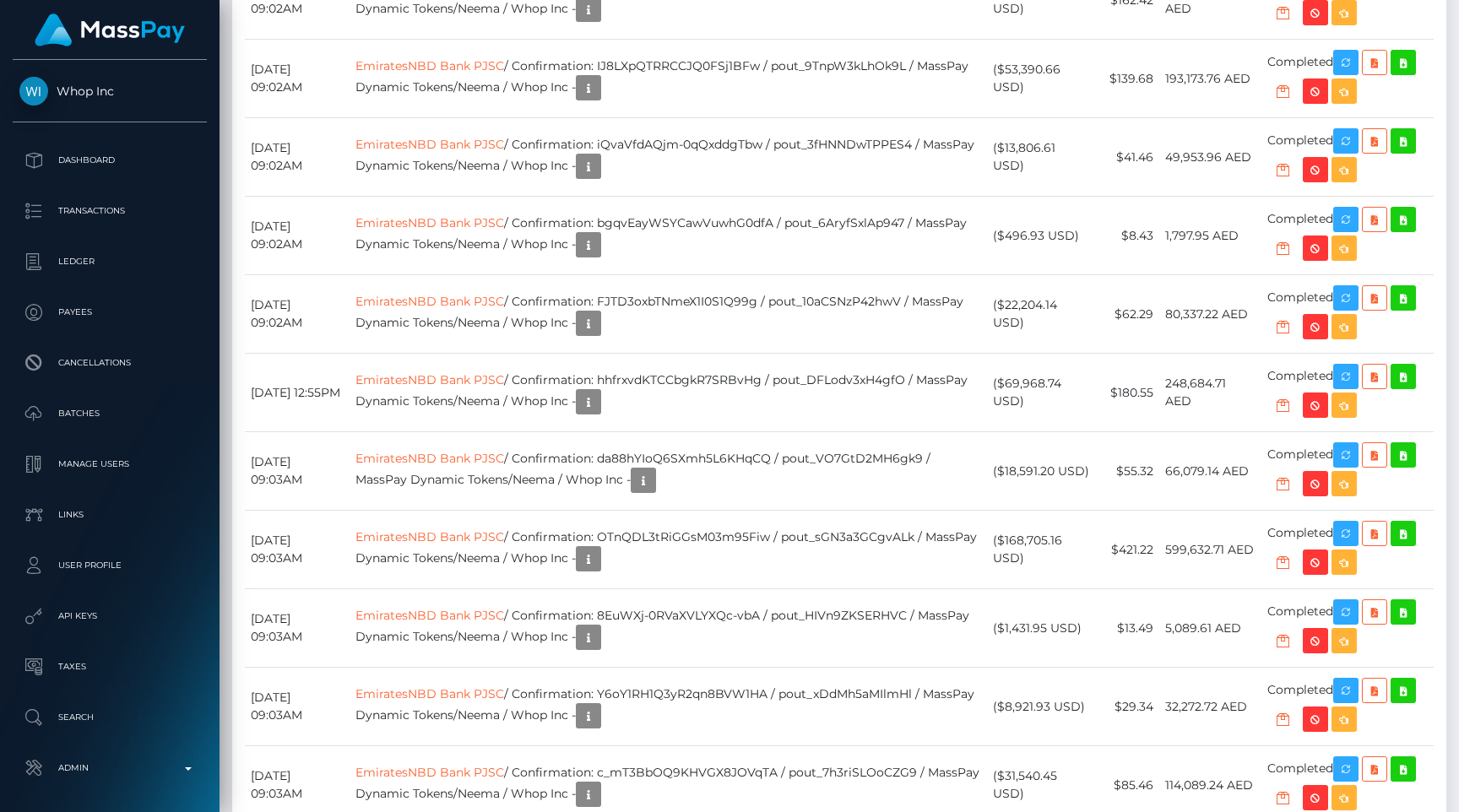
copy td "2ZJgHJZ8Q2aXDFopvnzhwg"
click at [125, 757] on p "Admin" at bounding box center [110, 768] width 180 height 25
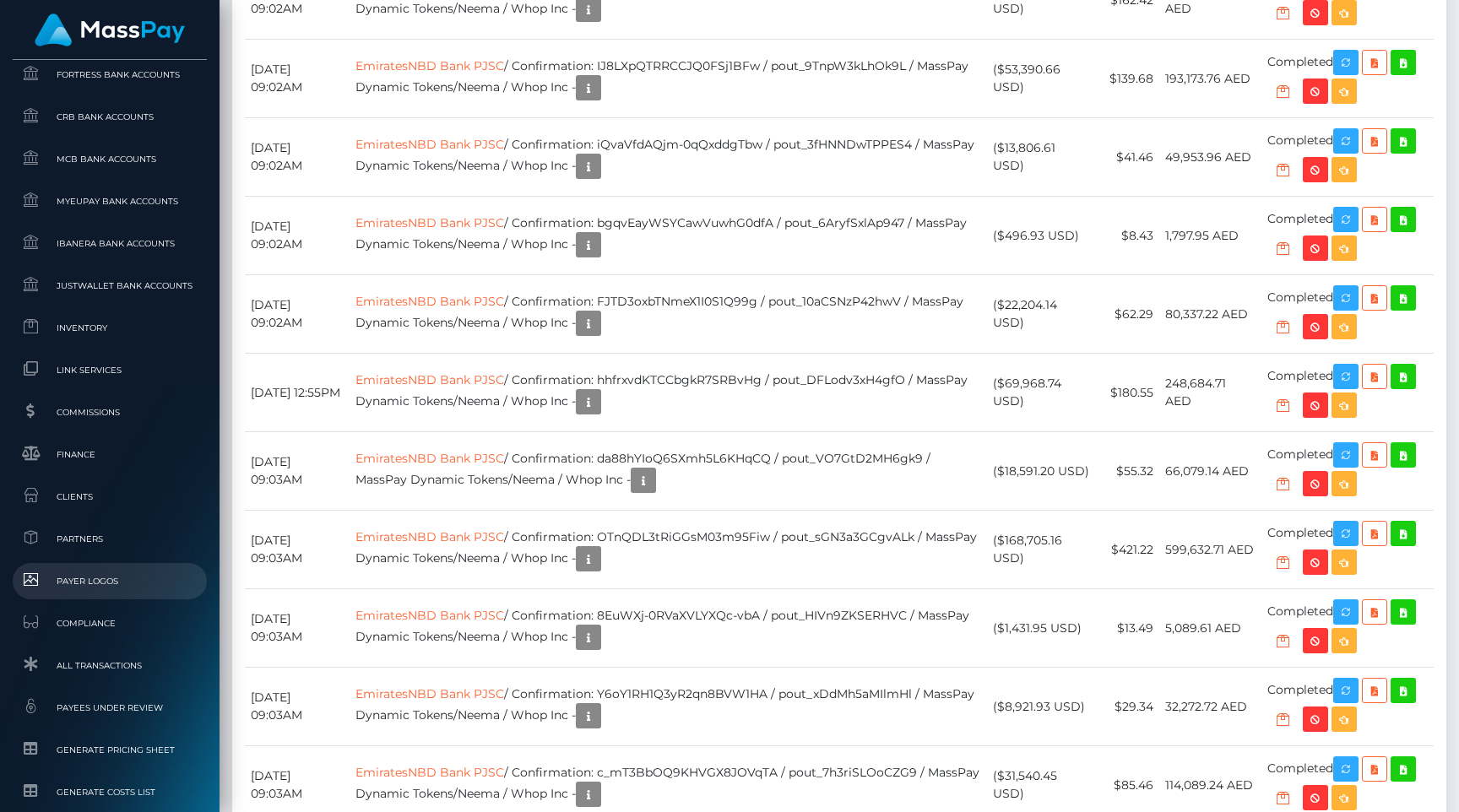
scroll to position [1008, 0]
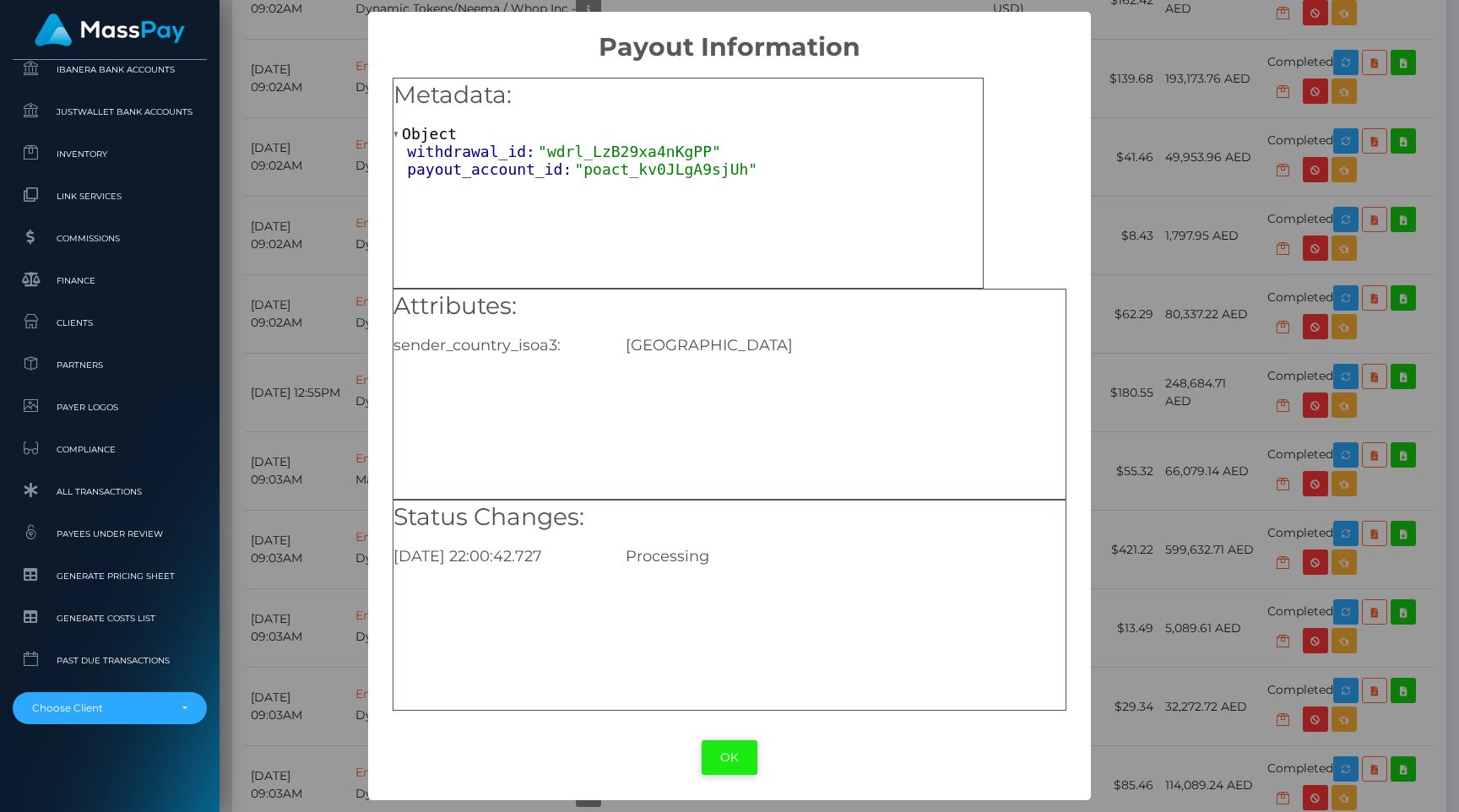
click at [730, 767] on button "OK" at bounding box center [729, 757] width 56 height 34
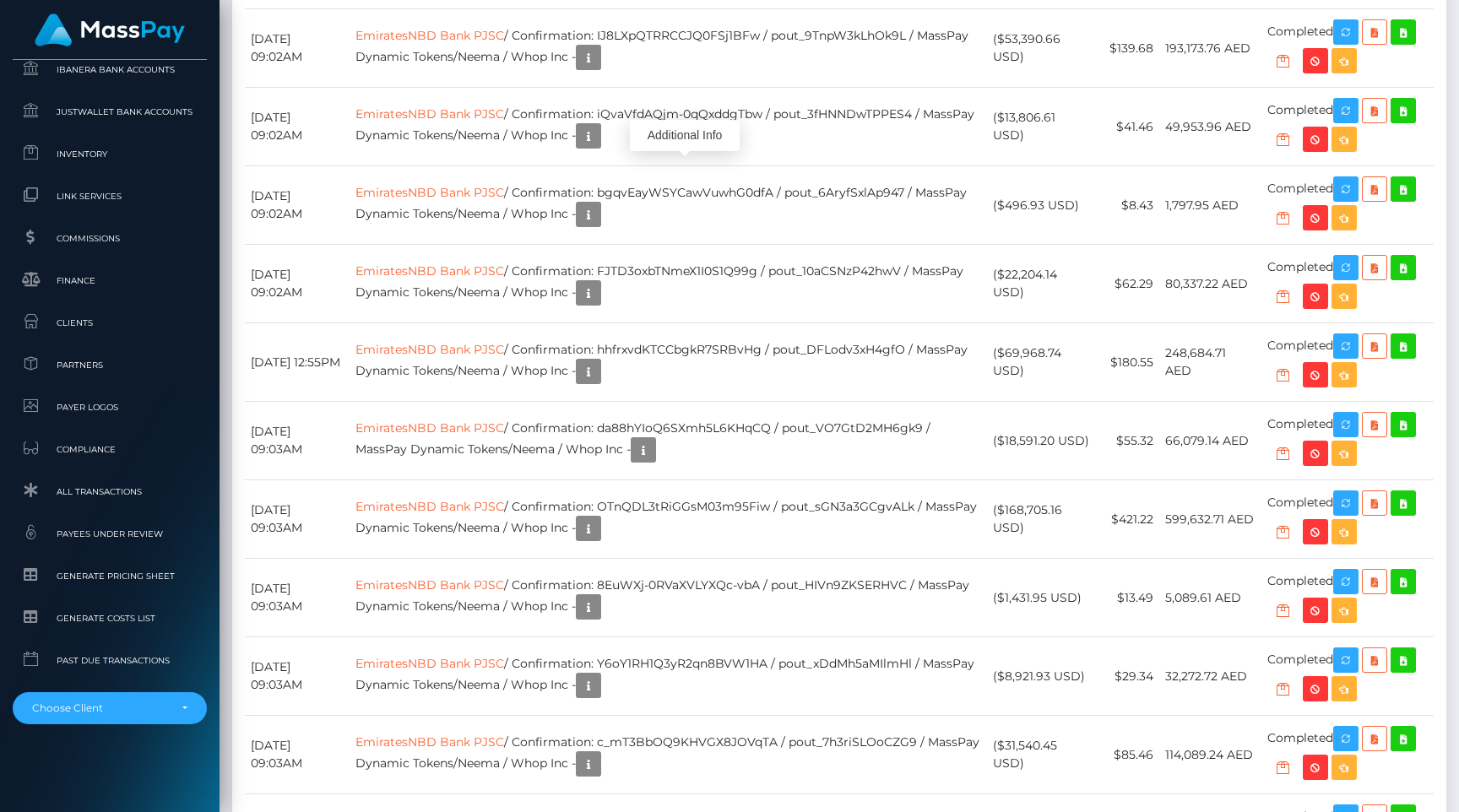
scroll to position [3179, 0]
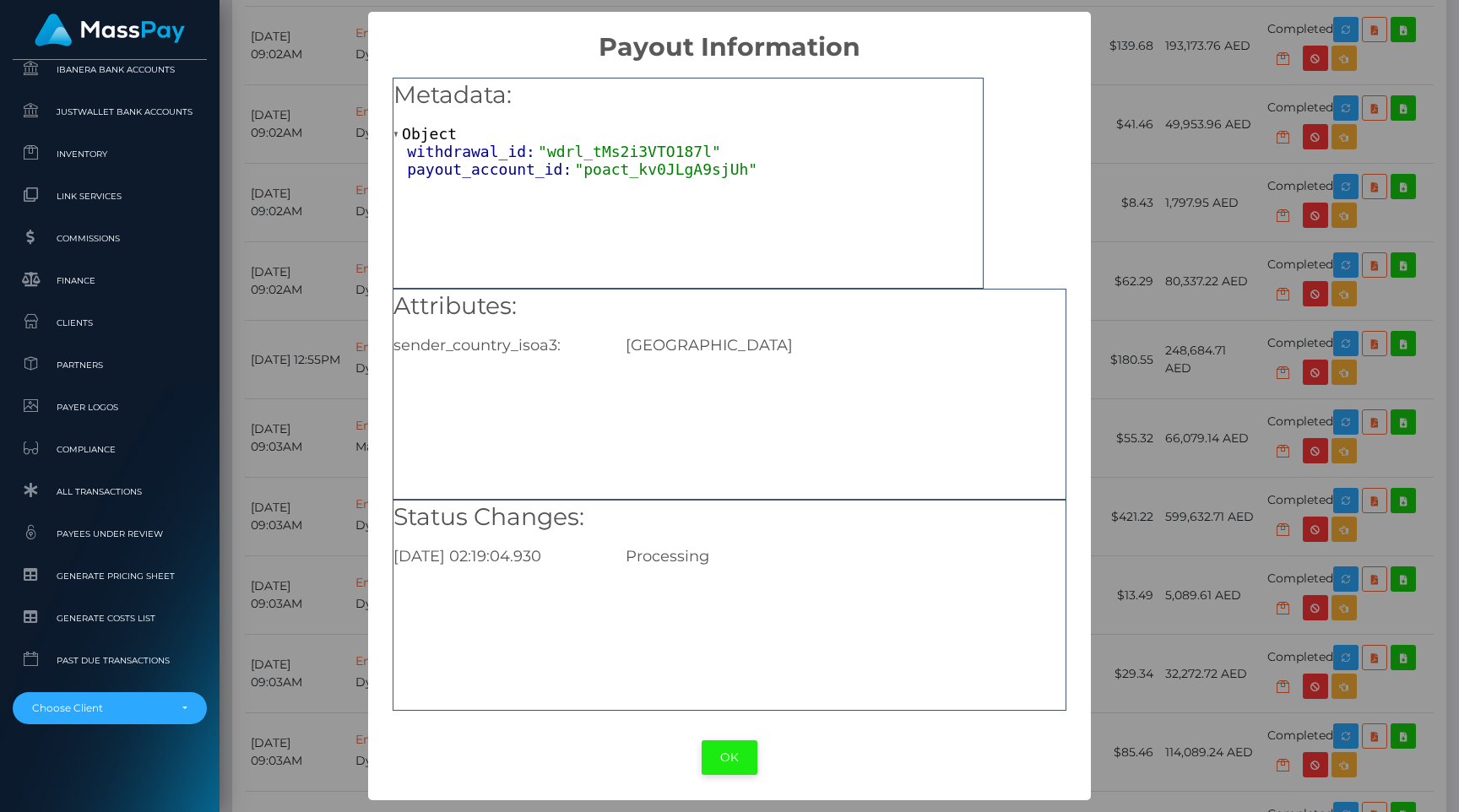
click at [731, 742] on button "OK" at bounding box center [729, 757] width 56 height 34
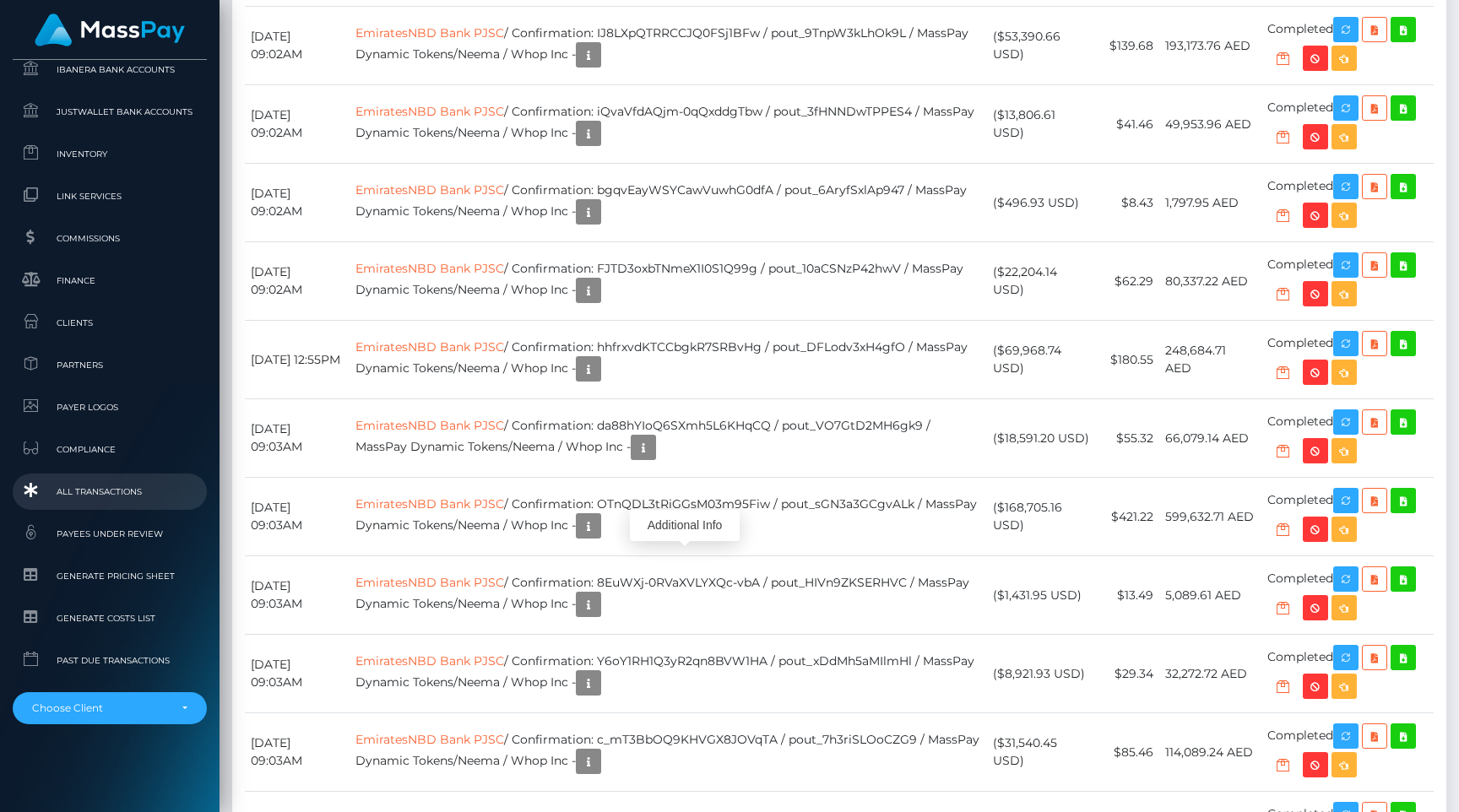
click at [135, 487] on span "All Transactions" at bounding box center [110, 492] width 180 height 20
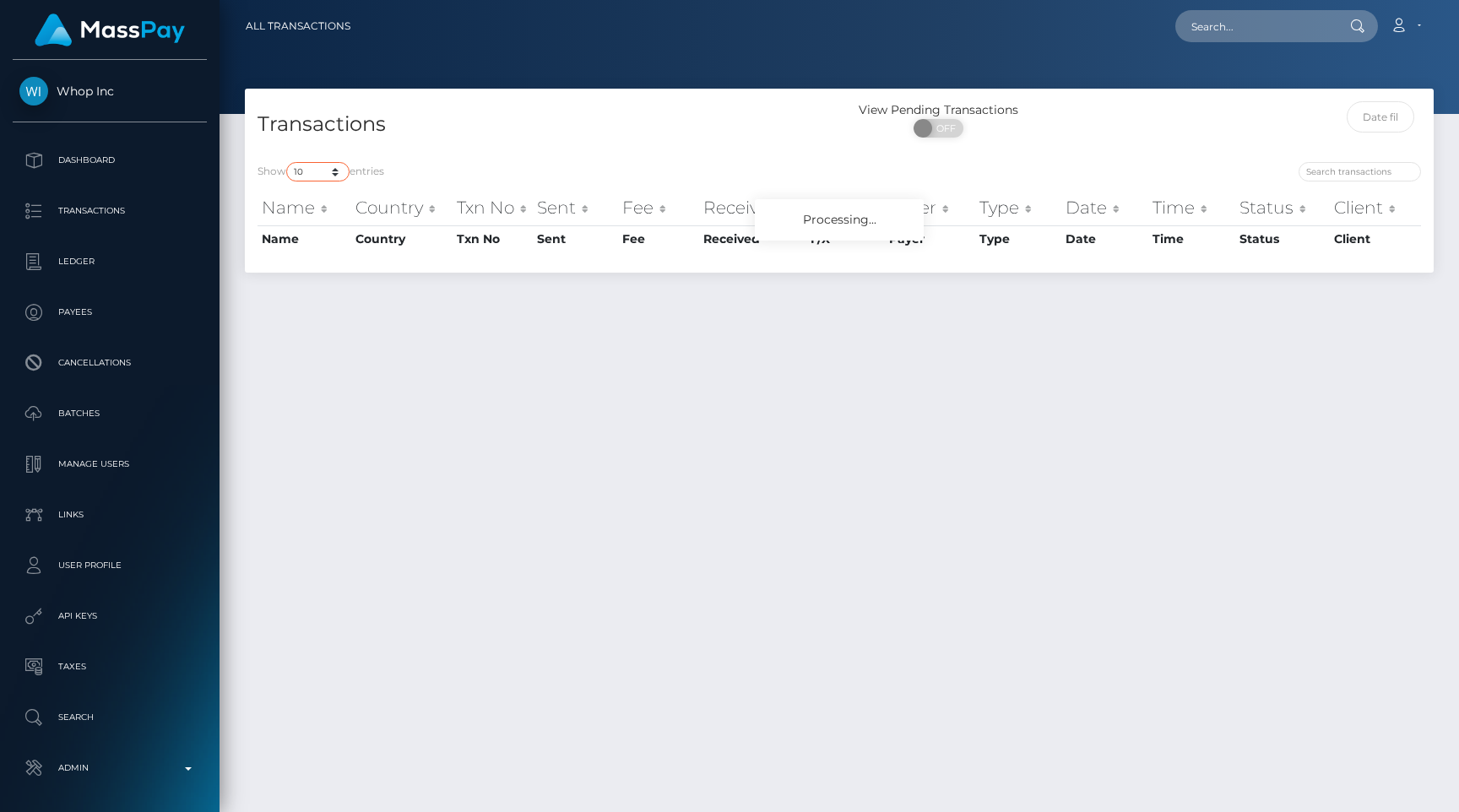
click at [319, 173] on select "10 25 50 100 250 500 1,000 3,500 All" at bounding box center [317, 171] width 64 height 20
select select "250"
click at [288, 162] on select "10 25 50 100 250 500 1,000 3,500 All" at bounding box center [317, 171] width 64 height 20
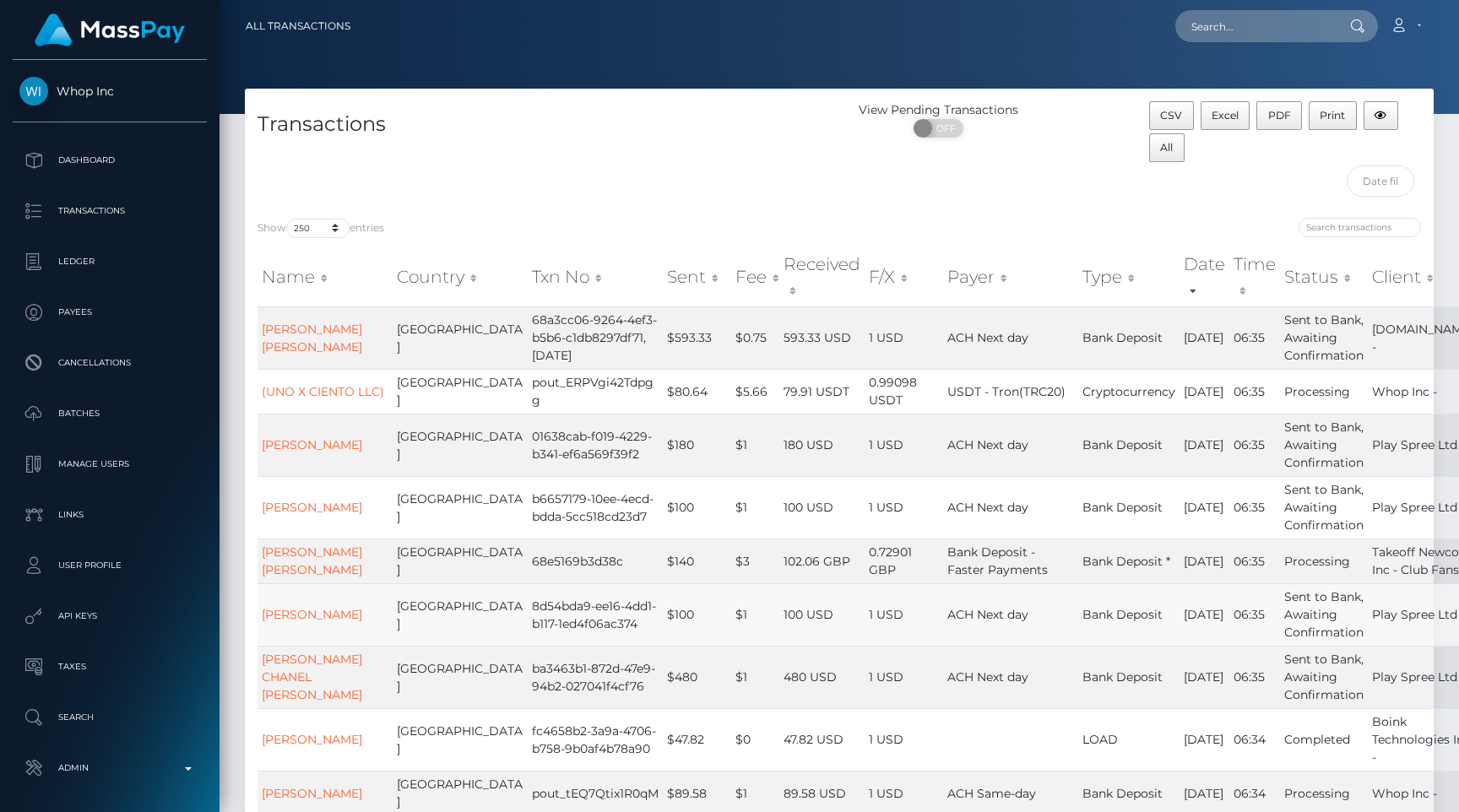
click at [864, 645] on td "1 USD" at bounding box center [903, 614] width 78 height 63
click at [998, 476] on td "ACH Next day" at bounding box center [1011, 445] width 135 height 63
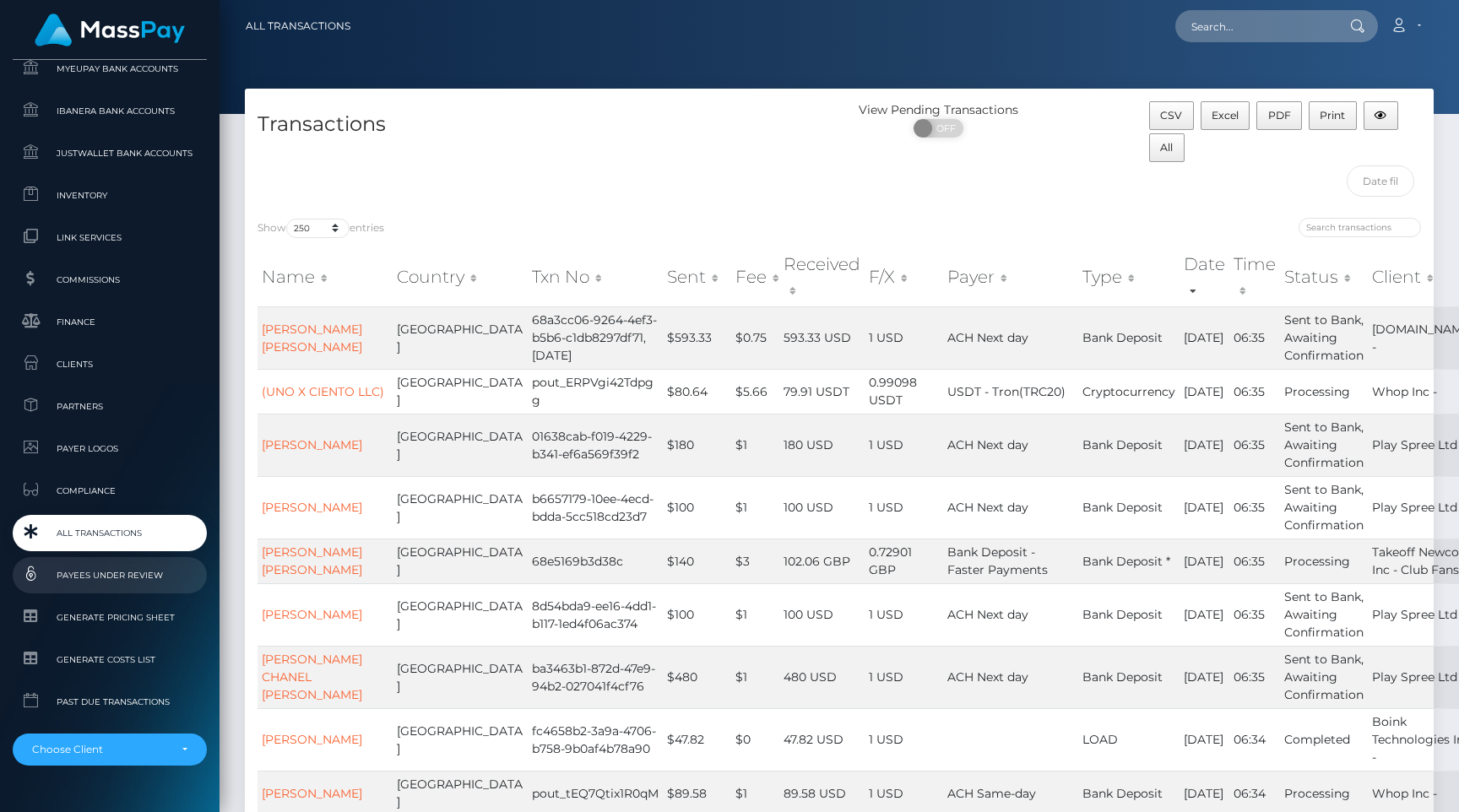
scroll to position [976, 0]
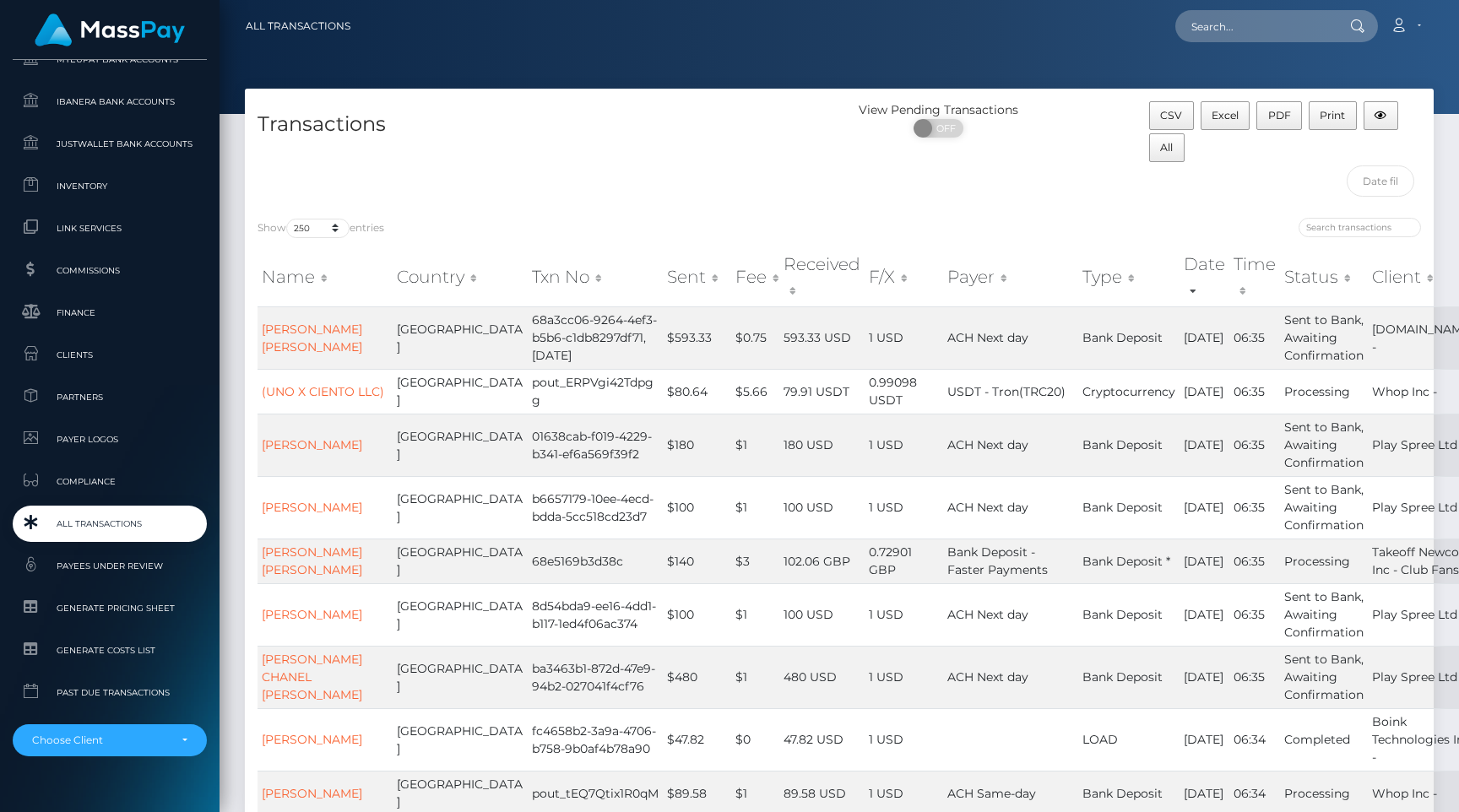
click at [141, 530] on span "All Transactions" at bounding box center [110, 524] width 180 height 20
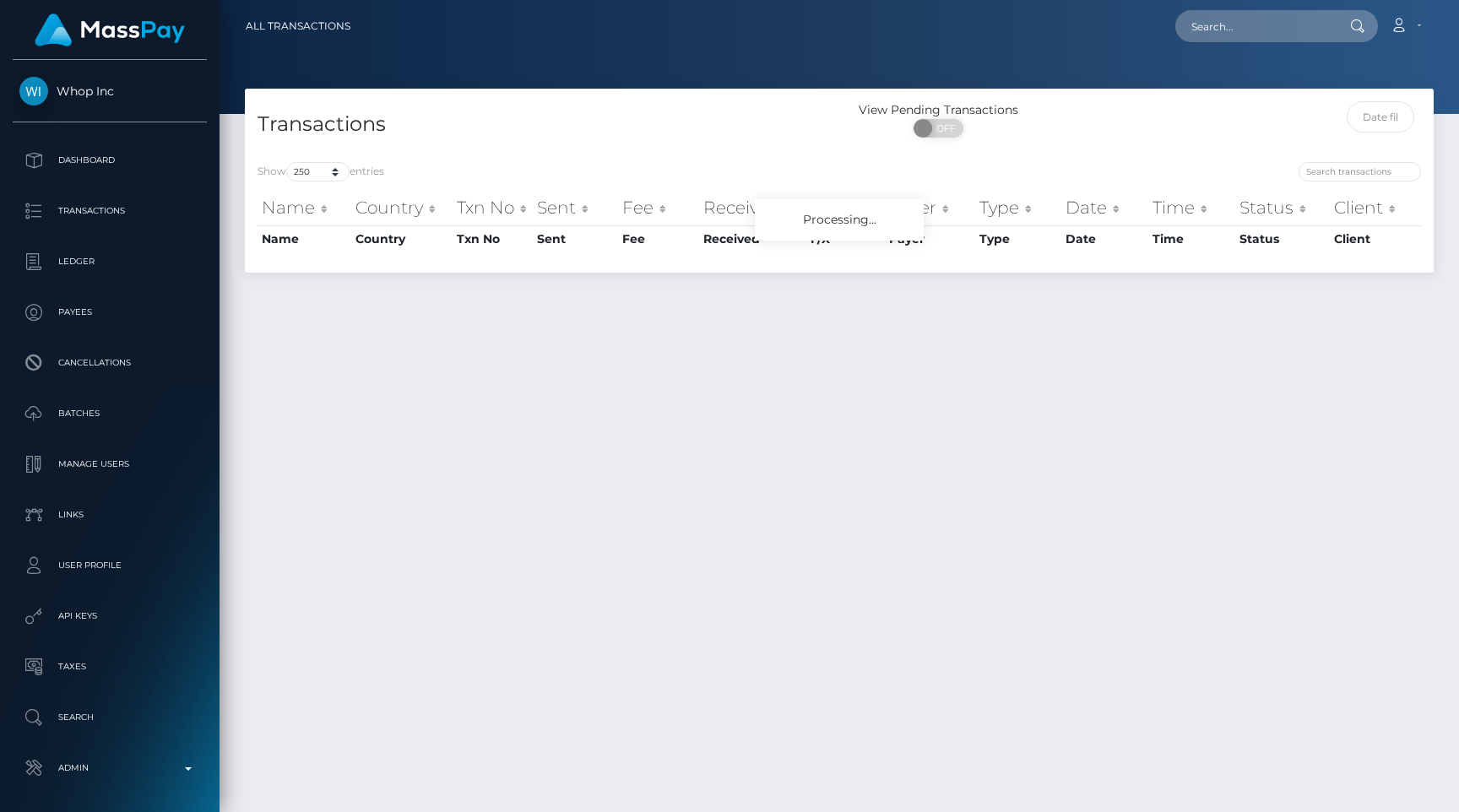
select select "250"
